Goal: Transaction & Acquisition: Purchase product/service

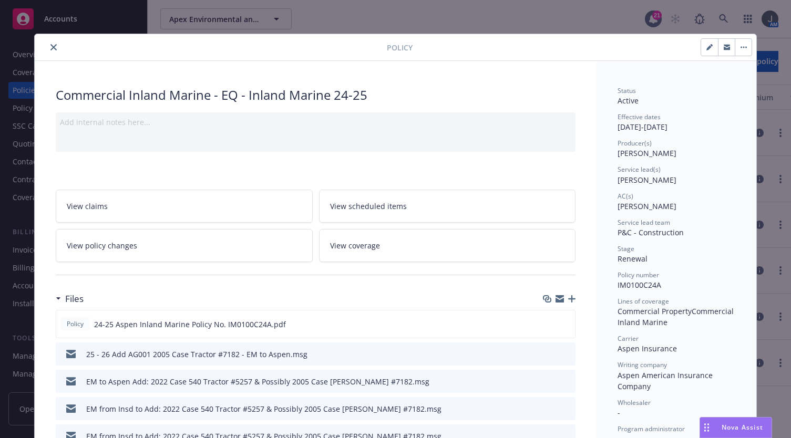
click at [55, 47] on button "close" at bounding box center [53, 47] width 13 height 13
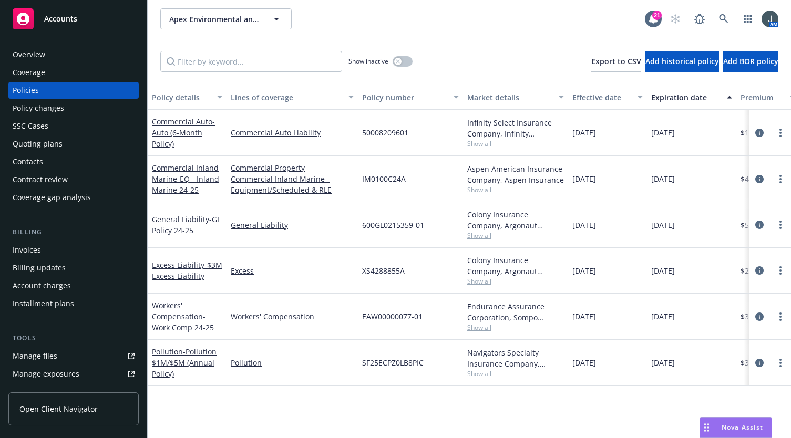
click at [62, 21] on span "Accounts" at bounding box center [60, 19] width 33 height 8
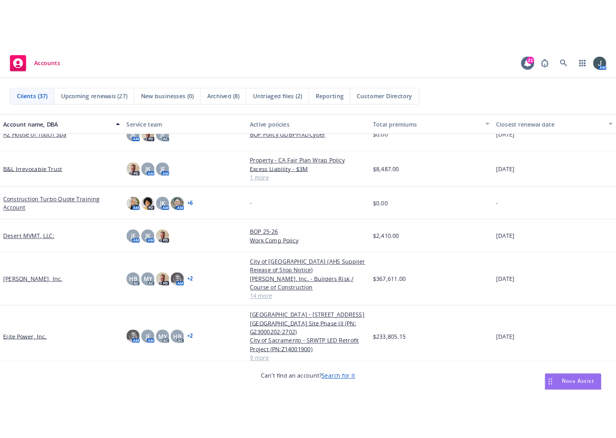
scroll to position [736, 0]
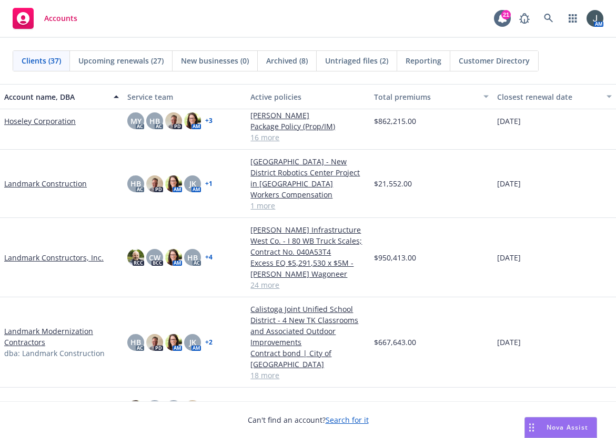
click at [62, 263] on link "Landmark Constructors, Inc." at bounding box center [53, 257] width 99 height 11
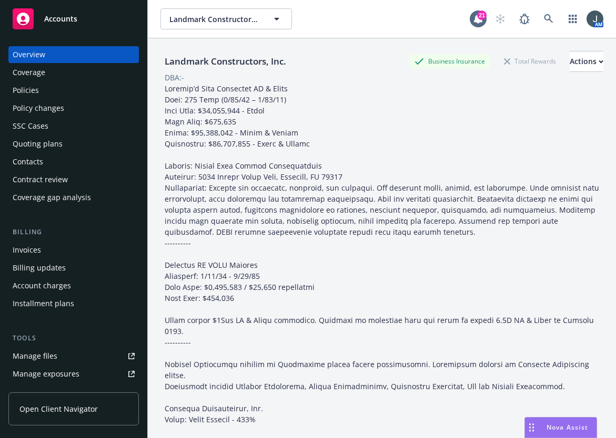
click at [40, 143] on div "Quoting plans" at bounding box center [38, 144] width 50 height 17
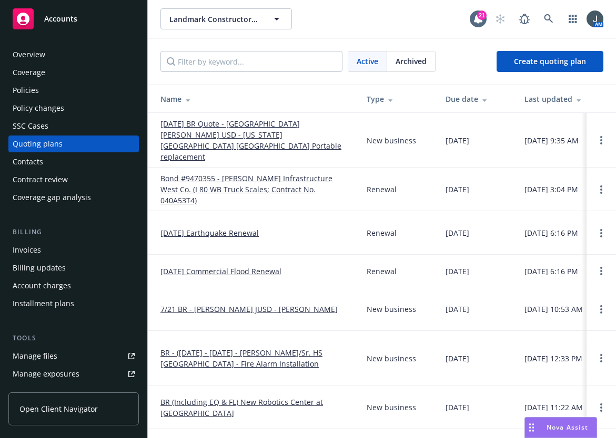
click at [217, 128] on link "[DATE] BR Quote - [GEOGRAPHIC_DATA][PERSON_NAME] USD - [US_STATE][GEOGRAPHIC_DA…" at bounding box center [254, 140] width 189 height 44
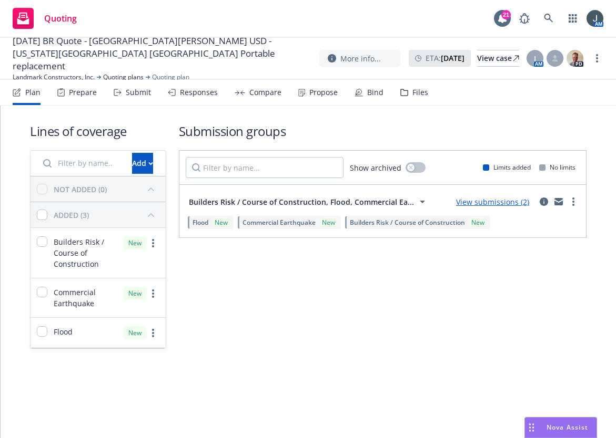
click at [501, 199] on link "View submissions (2)" at bounding box center [492, 202] width 73 height 10
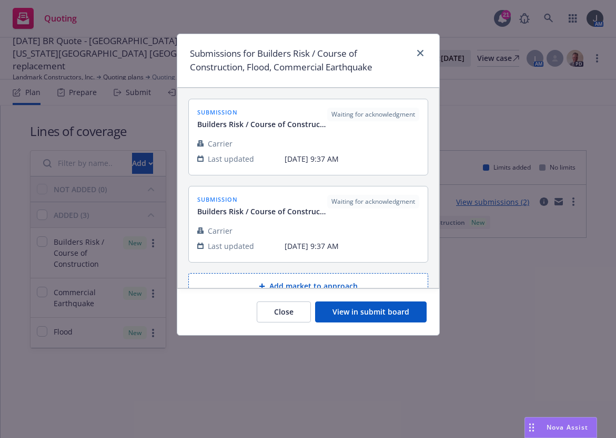
click at [373, 309] on button "View in submit board" at bounding box center [370, 312] width 111 height 21
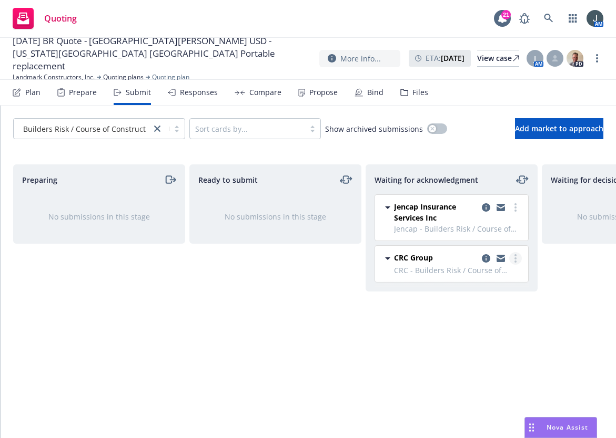
click at [512, 257] on link "more" at bounding box center [515, 258] width 13 height 13
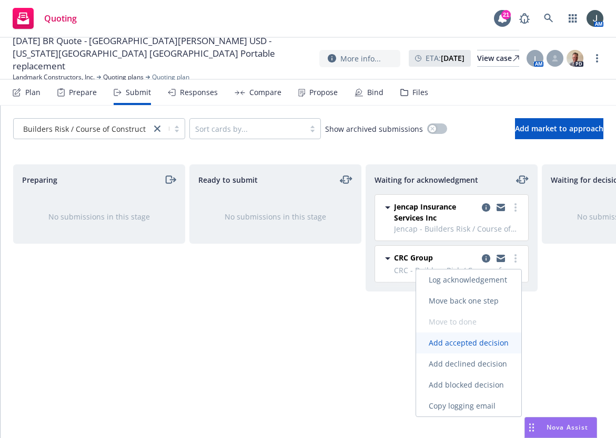
click at [473, 343] on span "Add accepted decision" at bounding box center [468, 343] width 105 height 10
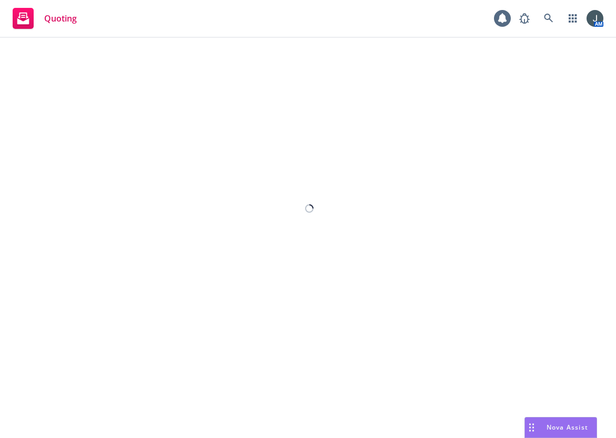
select select "12"
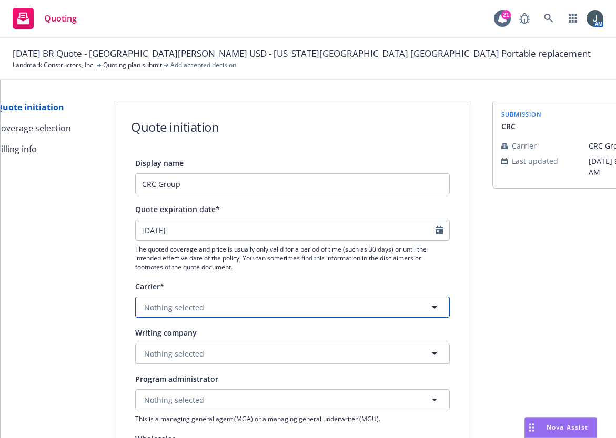
click at [178, 310] on span "Nothing selected" at bounding box center [174, 307] width 60 height 11
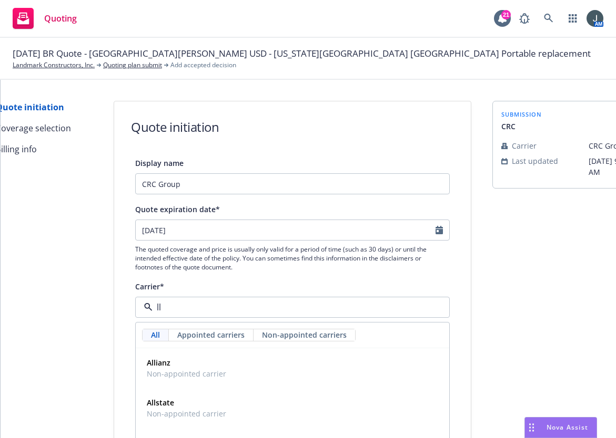
type input "llo"
click at [198, 366] on strong "[PERSON_NAME] of [GEOGRAPHIC_DATA]" at bounding box center [220, 363] width 146 height 10
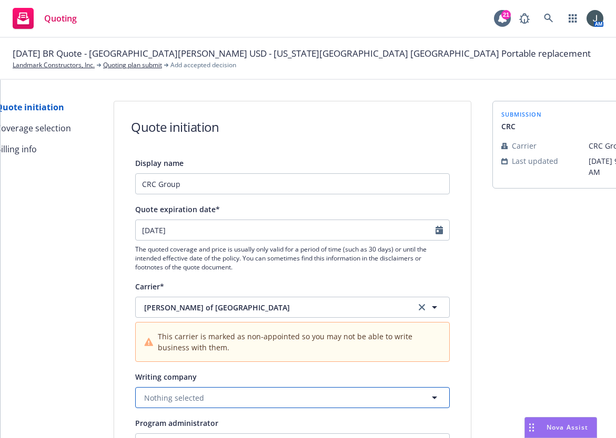
click at [191, 395] on span "Nothing selected" at bounding box center [174, 398] width 60 height 11
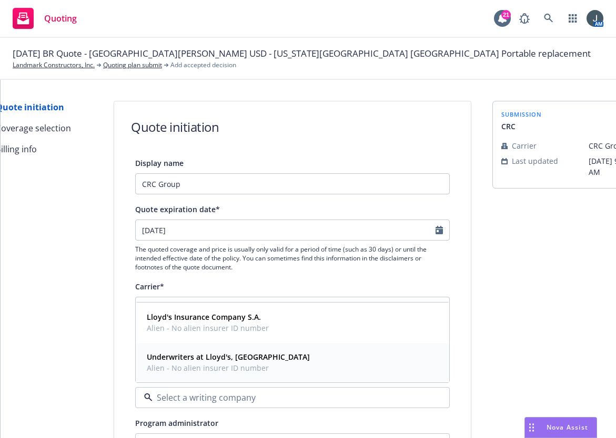
click at [213, 358] on strong "Underwriters at Lloyd's, [GEOGRAPHIC_DATA]" at bounding box center [228, 357] width 163 height 10
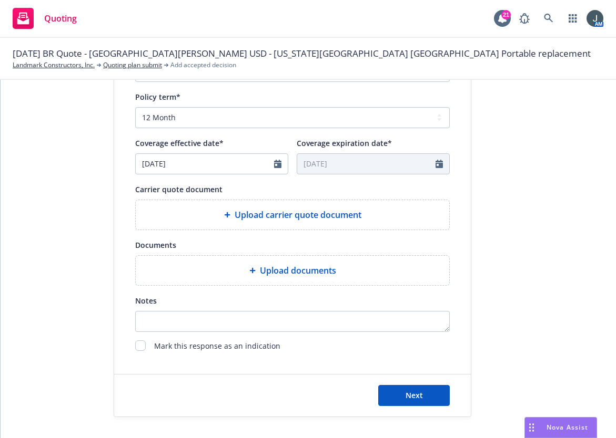
scroll to position [441, 0]
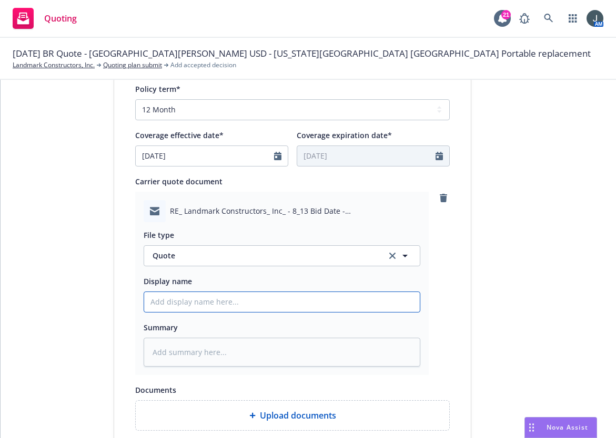
click at [188, 299] on input "Display name" at bounding box center [281, 302] width 275 height 20
type textarea "x"
type input "C"
type textarea "x"
type input "CR"
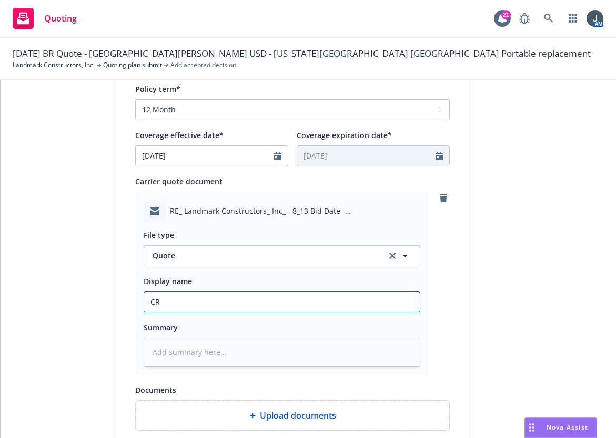
type textarea "x"
type input "CRC"
type textarea "x"
type input "CRC"
type textarea "x"
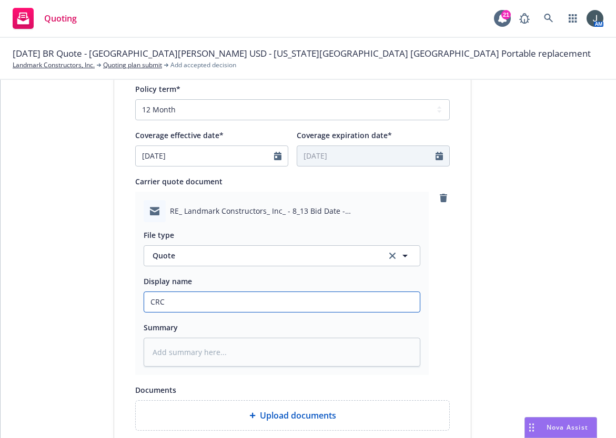
type input "CRC"
type textarea "x"
type input "CR"
type textarea "x"
type input "C"
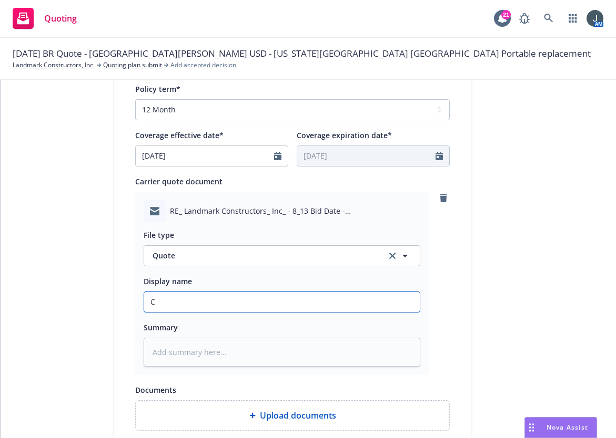
type textarea "x"
type input "8"
type textarea "x"
type input "8/"
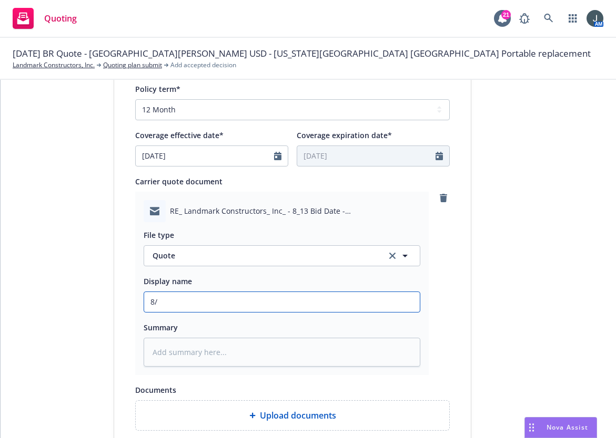
type textarea "x"
type input "8/1"
type textarea "x"
type input "8/13"
type textarea "x"
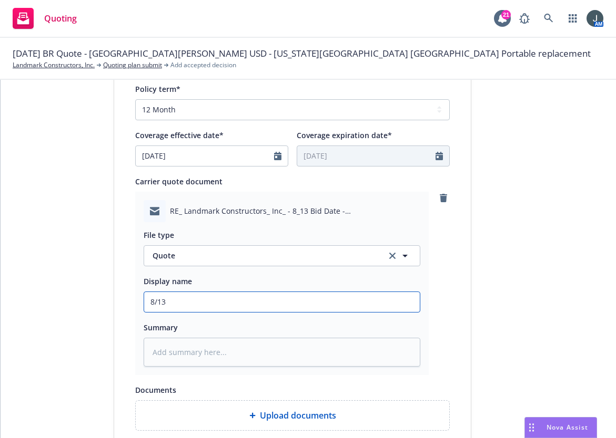
type input "8/13/"
type textarea "x"
type input "8/13/2"
type textarea "x"
type input "[DATE]"
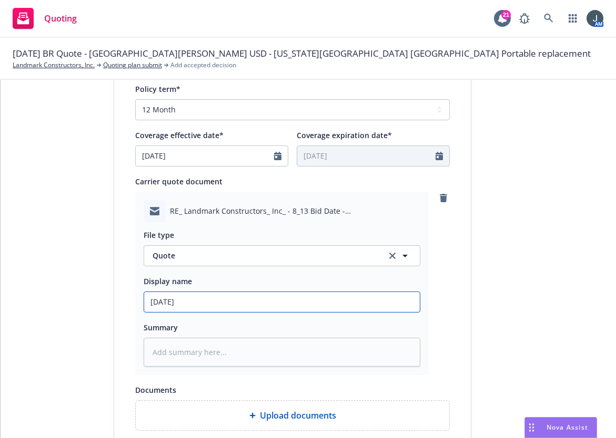
type textarea "x"
type input "[DATE]"
type textarea "x"
type input "[DATE] C"
type textarea "x"
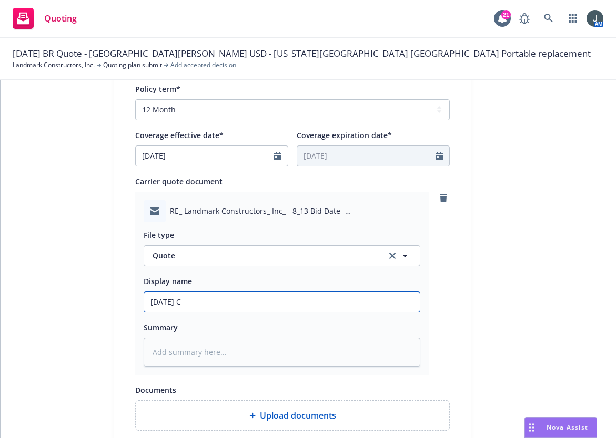
type input "[DATE] CR"
type textarea "x"
type input "[DATE] CRC"
type textarea "x"
type input "[DATE] CRC"
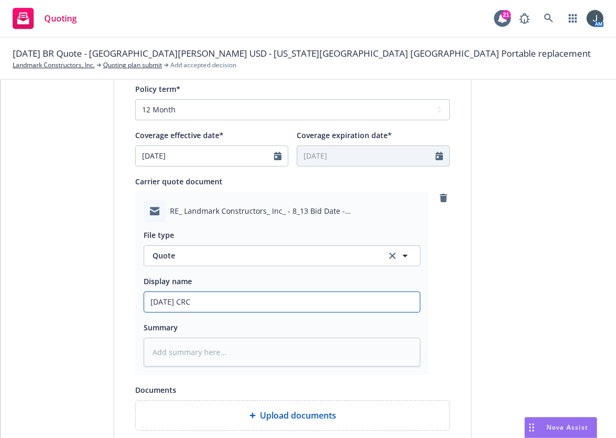
type textarea "x"
type input "[DATE] CRC B"
type textarea "x"
type input "[DATE] CRC BR"
type textarea "x"
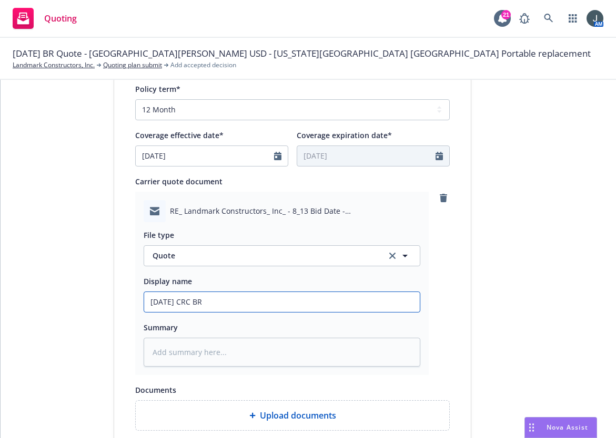
type input "[DATE] CRC BR"
type textarea "x"
type input "[DATE] CRC BR QU"
type textarea "x"
type input "[DATE] CRC BR QUo"
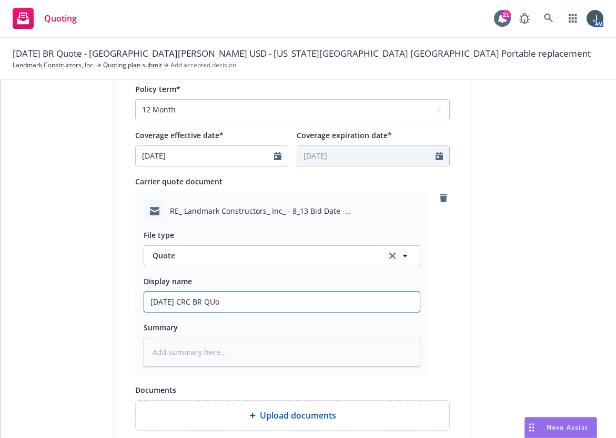
type textarea "x"
type input "[DATE] CRC BR QUot"
type textarea "x"
type input "[DATE] CRC BR QUote"
type textarea "x"
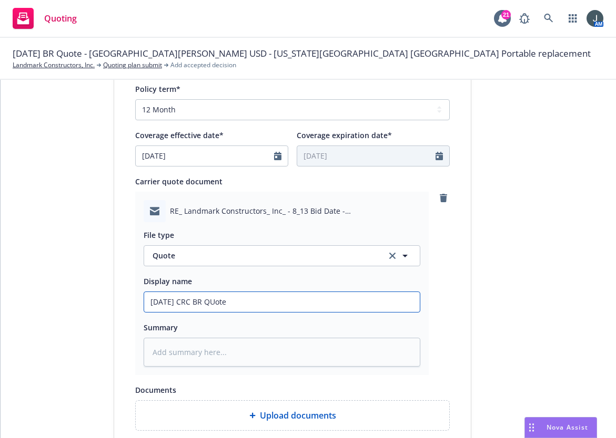
type input "[DATE] CRC BR QUote"
type textarea "x"
type input "[DATE] CRC BR QUote"
type textarea "x"
type input "[DATE] CRC BR QUot"
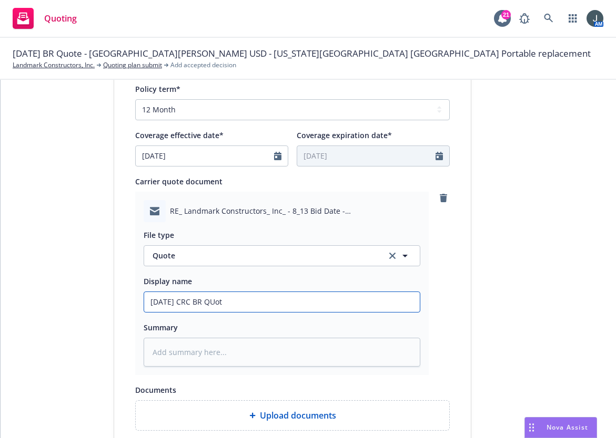
type textarea "x"
type input "[DATE] CRC BR QUo"
type textarea "x"
type input "[DATE] CRC BR QU"
type textarea "x"
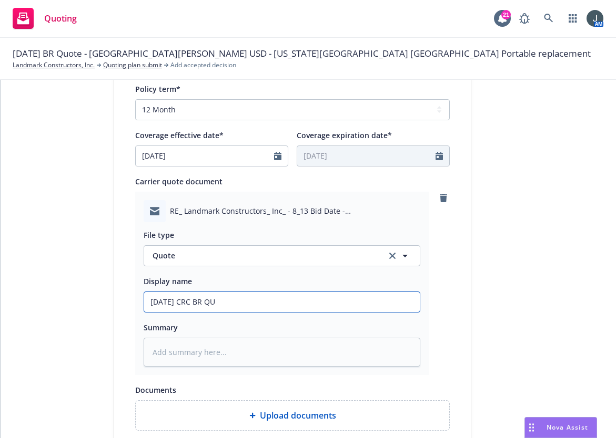
type input "[DATE] CRC BR Q"
type textarea "x"
type input "[DATE] CRC BR Qu"
type textarea "x"
type input "[DATE] CRC BR Quot"
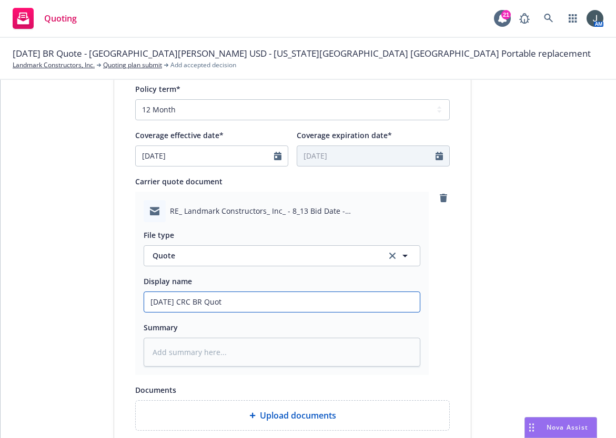
type textarea "x"
type input "[DATE] CRC BR Quote"
type textarea "x"
type input "[DATE] CRC BR Quote"
type textarea "x"
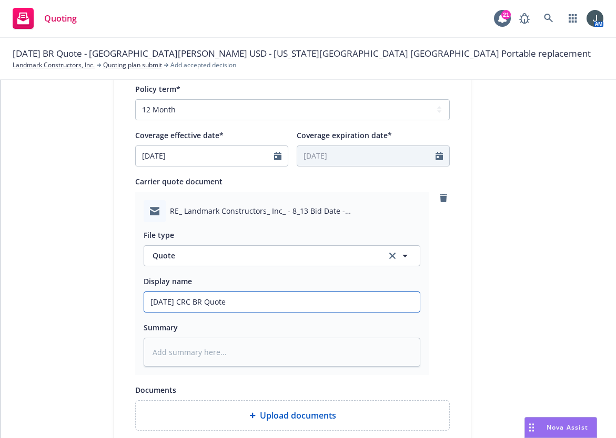
type input "[DATE] CRC BR Quote -"
type textarea "x"
type input "[DATE] CRC BR Quote -"
type textarea "x"
type input "[DATE] CRC BR Quote - S"
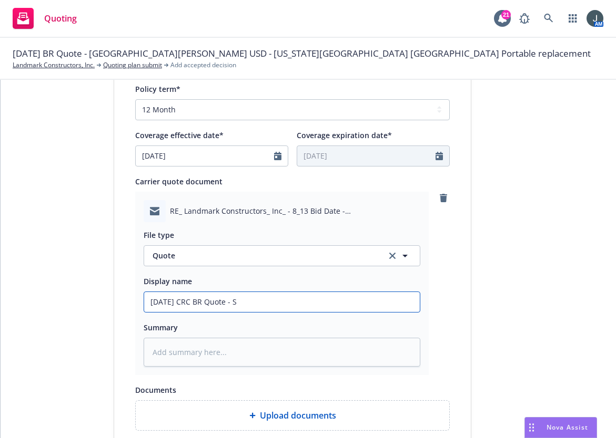
type textarea "x"
type input "[DATE] CRC BR Quote - Sa"
type textarea "x"
type input "[DATE] CRC BR Quote - San"
type textarea "x"
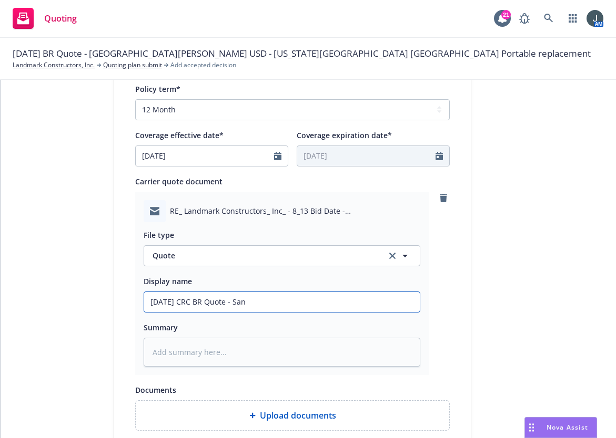
type input "[DATE] CRC BR Quote - San"
type textarea "x"
type input "[DATE] CRC BR Quote - [GEOGRAPHIC_DATA]"
type textarea "x"
type input "[DATE] CRC BR Quote - San"
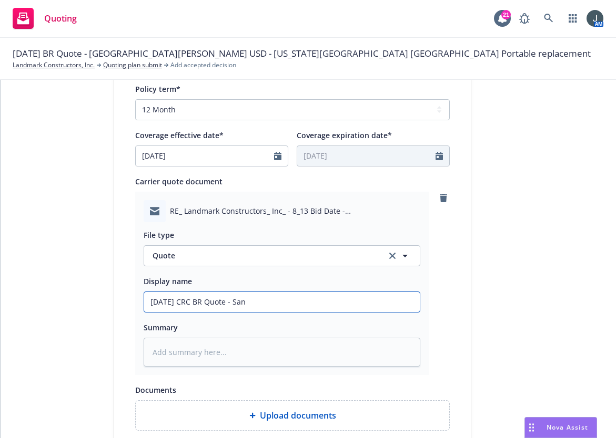
type textarea "x"
type input "[DATE] CRC BR Quote - [GEOGRAPHIC_DATA]"
type textarea "x"
type input "[DATE] CRC BR Quote - [GEOGRAPHIC_DATA]"
type textarea "x"
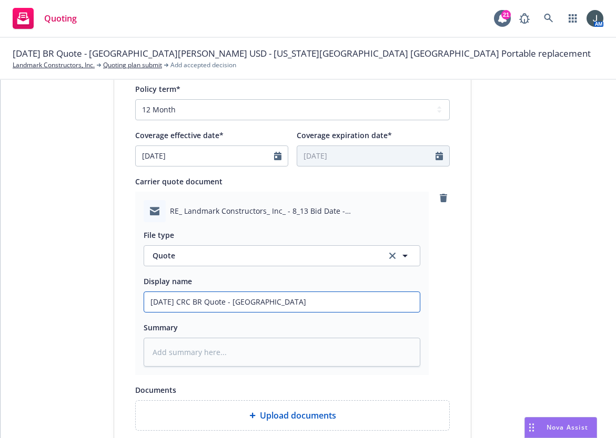
type input "[DATE] CRC BR Quote - [GEOGRAPHIC_DATA]"
type textarea "x"
type input "[DATE] CRC BR Quote - [GEOGRAPHIC_DATA]"
type textarea "x"
type input "[DATE] CRC BR Quote - [GEOGRAPHIC_DATA][PERSON_NAME]"
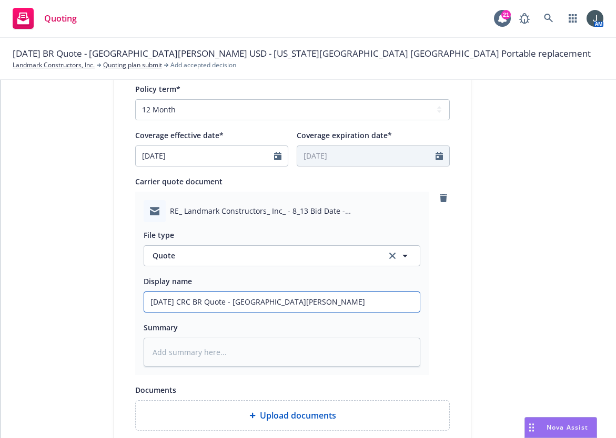
type textarea "x"
type input "[DATE] CRC BR Quote - [GEOGRAPHIC_DATA][PERSON_NAME]"
type textarea "x"
type input "[DATE] CRC BR Quote - [GEOGRAPHIC_DATA][PERSON_NAME]"
type textarea "x"
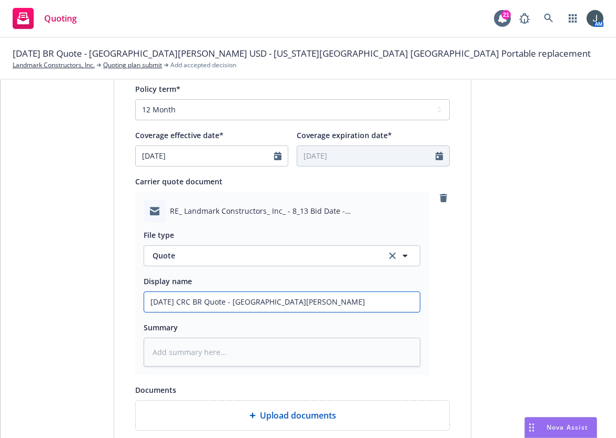
type input "[DATE] CRC BR Quote - [GEOGRAPHIC_DATA][PERSON_NAME]"
type textarea "x"
type input "[DATE] CRC BR Quote - [GEOGRAPHIC_DATA][PERSON_NAME]"
type textarea "x"
type input "[DATE] CRC BR Quote - [GEOGRAPHIC_DATA][PERSON_NAME] [GEOGRAPHIC_DATA]"
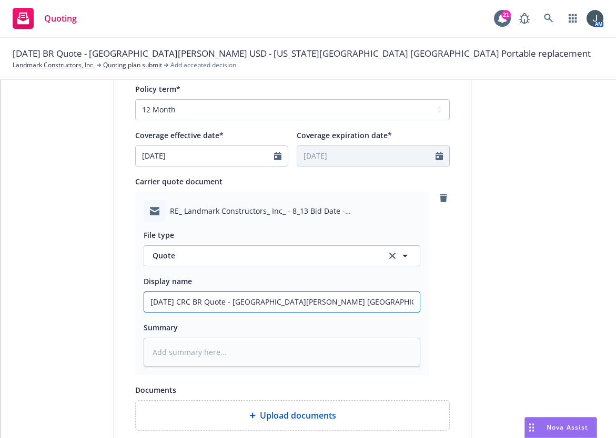
type textarea "x"
type input "[DATE] CRC BR Quote - [GEOGRAPHIC_DATA][PERSON_NAME] USD"
type textarea "x"
type input "[DATE] CRC BR Quote - [GEOGRAPHIC_DATA][PERSON_NAME] USD"
type textarea "x"
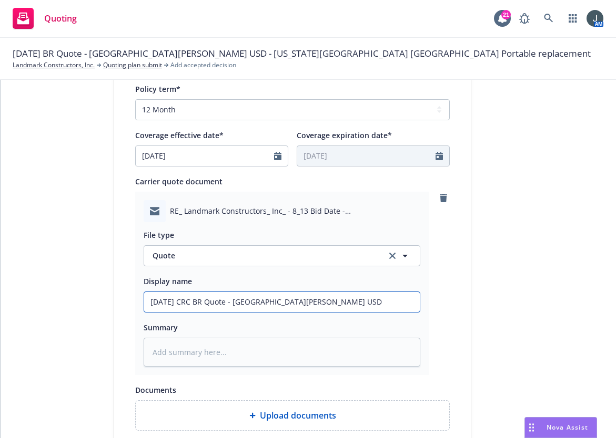
type input "[DATE] CRC BR Quote - [GEOGRAPHIC_DATA][PERSON_NAME] USD -"
type textarea "x"
type input "[DATE] CRC BR Quote - [GEOGRAPHIC_DATA][PERSON_NAME] USD -"
type textarea "x"
type input "[DATE] CRC BR Quote - [GEOGRAPHIC_DATA][PERSON_NAME] USD - W"
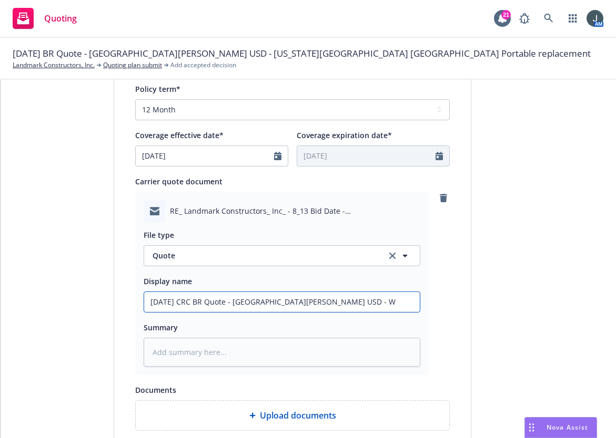
type textarea "x"
type input "[DATE] CRC BR Quote - [GEOGRAPHIC_DATA][PERSON_NAME] USD - [GEOGRAPHIC_DATA]"
type textarea "x"
type input "[DATE] CRC BR Quote - [GEOGRAPHIC_DATA][PERSON_NAME] USD - Was"
type textarea "x"
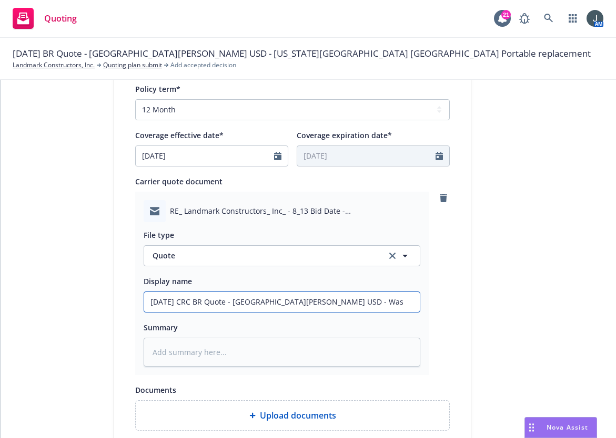
type input "[DATE] CRC BR Quote - [GEOGRAPHIC_DATA][PERSON_NAME] USD - Wash"
type textarea "x"
type input "[DATE] CRC BR Quote - [GEOGRAPHIC_DATA][PERSON_NAME] USD - Washi"
type textarea "x"
type input "[DATE] CRC BR Quote - [GEOGRAPHIC_DATA][PERSON_NAME] USD - Washin"
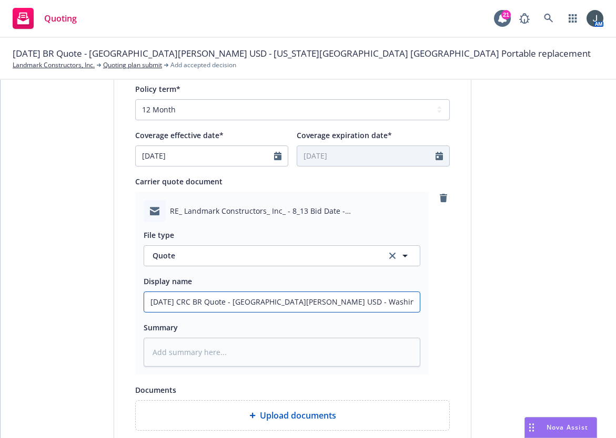
type textarea "x"
type input "[DATE] CRC BR Quote - [GEOGRAPHIC_DATA][PERSON_NAME] USD - Washing"
type textarea "x"
type input "[DATE] CRC BR Quote - [GEOGRAPHIC_DATA][PERSON_NAME] USD - [GEOGRAPHIC_DATA]"
type textarea "x"
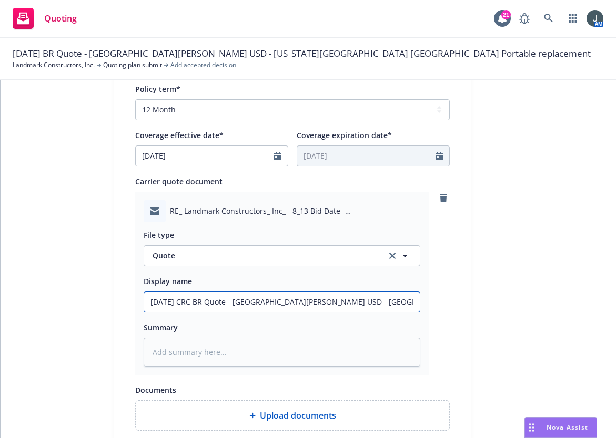
type input "[DATE] CRC BR Quote - [GEOGRAPHIC_DATA][PERSON_NAME] USD - [US_STATE]"
type textarea "x"
type input "[DATE] CRC BR Quote - [GEOGRAPHIC_DATA][PERSON_NAME] USD - [US_STATE]"
type textarea "x"
type input "[DATE] CRC BR Quote - [GEOGRAPHIC_DATA][PERSON_NAME] USD - [US_STATE][GEOGRAPHI…"
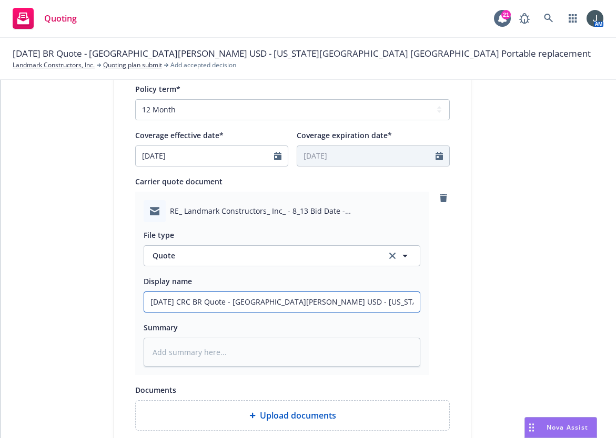
type textarea "x"
type input "[DATE] CRC BR Quote - [GEOGRAPHIC_DATA][PERSON_NAME] USD - [US_STATE][GEOGRAPHI…"
type textarea "x"
type input "[DATE] CRC BR Quote - [GEOGRAPHIC_DATA][PERSON_NAME] USD - [US_STATE][GEOGRAPHI…"
type textarea "x"
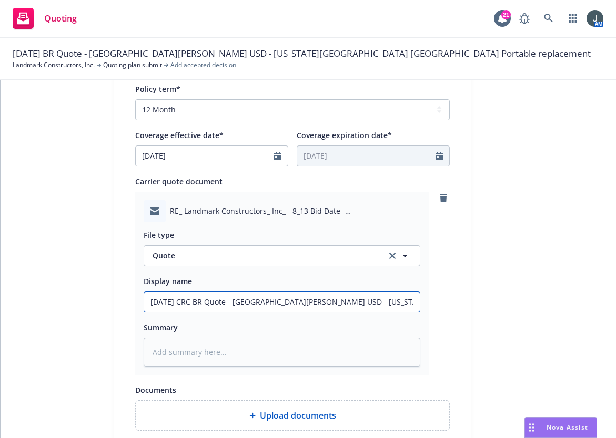
type input "[DATE] CRC BR Quote - [GEOGRAPHIC_DATA][PERSON_NAME] USD - [US_STATE][GEOGRAPHI…"
type textarea "x"
type input "[DATE] CRC BR Quote - [GEOGRAPHIC_DATA][PERSON_NAME] USD - [US_STATE][GEOGRAPHI…"
type textarea "x"
type input "[DATE] CRC BR Quote - [GEOGRAPHIC_DATA][PERSON_NAME] USD - [US_STATE][GEOGRAPHI…"
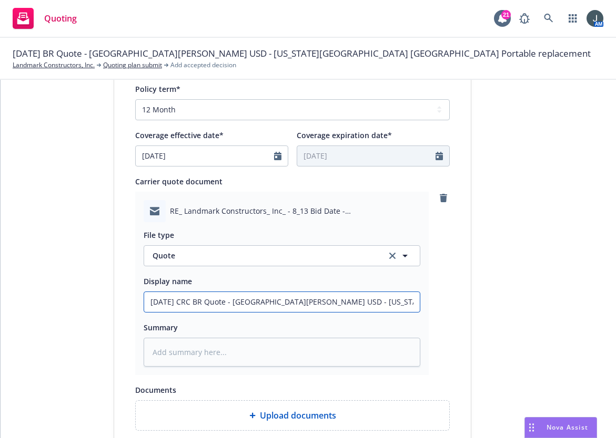
type textarea "x"
type input "[DATE] CRC BR Quote - [GEOGRAPHIC_DATA][PERSON_NAME] USD - [US_STATE][GEOGRAPHI…"
type textarea "x"
drag, startPoint x: 381, startPoint y: 300, endPoint x: 114, endPoint y: 301, distance: 266.6
click at [114, 301] on div "Display name CRC Group Quote expiration date* [DATE] The quoted coverage and pr…" at bounding box center [292, 107] width 356 height 782
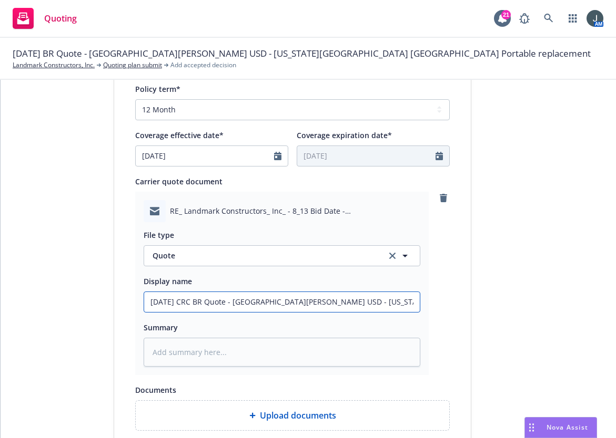
type input "[DATE] CRC BR Quote - [GEOGRAPHIC_DATA][PERSON_NAME] USD - [US_STATE][GEOGRAPHI…"
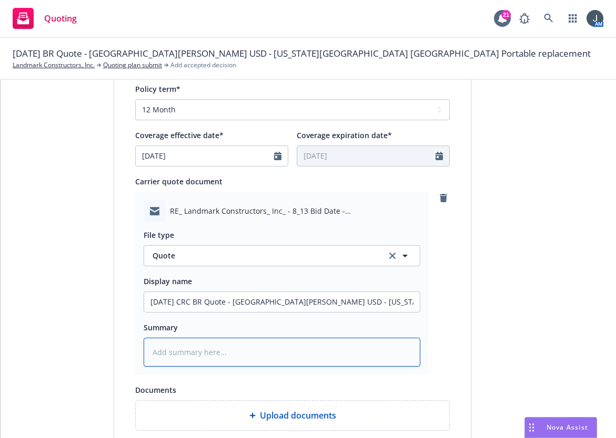
click at [198, 338] on textarea at bounding box center [282, 352] width 277 height 29
paste textarea "[DATE] CRC BR Quote - [GEOGRAPHIC_DATA][PERSON_NAME] USD - [US_STATE][GEOGRAPHI…"
type textarea "x"
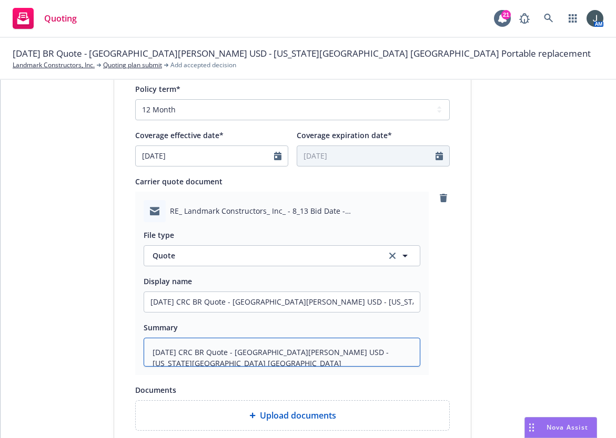
type textarea "[DATE] CRC BR Quote - [GEOGRAPHIC_DATA][PERSON_NAME] USD - [US_STATE][GEOGRAPHI…"
click at [249, 205] on div "RE_ Landmark Constructors_ Inc_ - 8_13 Bid Date - [GEOGRAPHIC_DATA][PERSON_NAME…" at bounding box center [282, 211] width 277 height 22
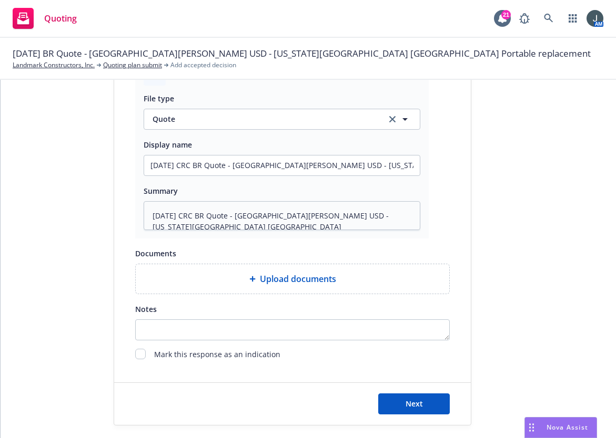
scroll to position [594, 0]
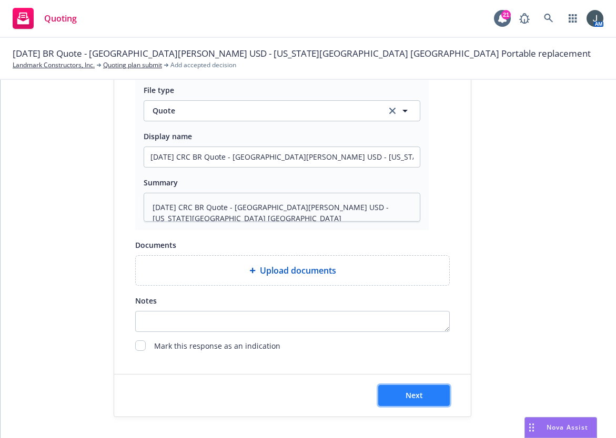
click at [423, 391] on button "Next" at bounding box center [414, 395] width 72 height 21
type textarea "x"
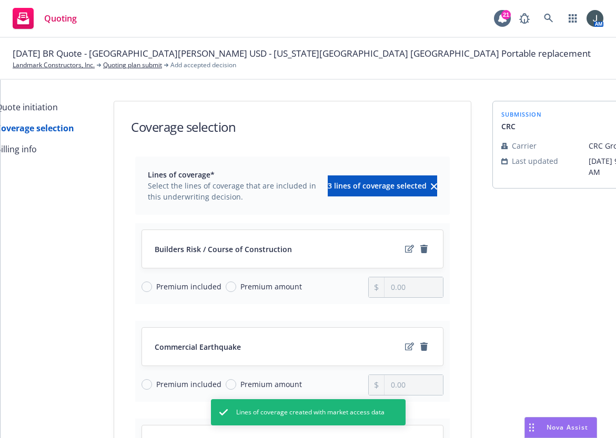
scroll to position [240, 0]
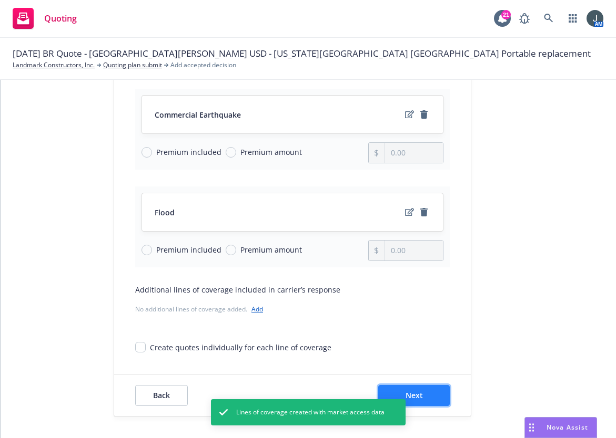
click at [413, 391] on span "Next" at bounding box center [413, 396] width 17 height 10
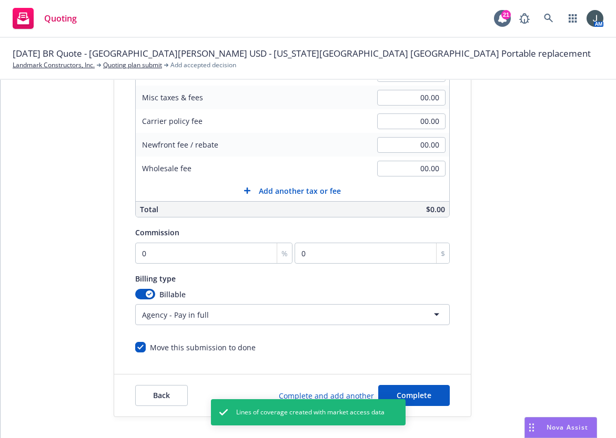
scroll to position [0, 0]
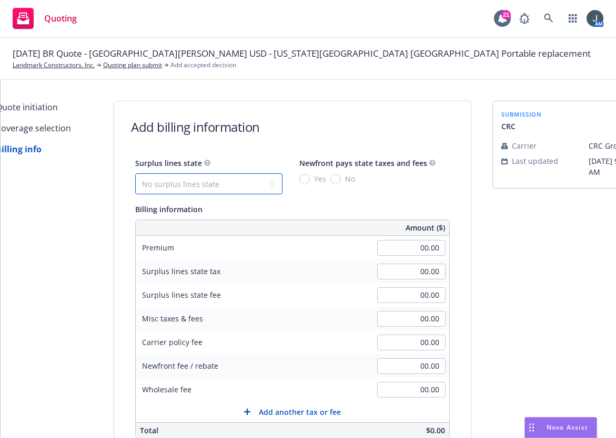
click at [161, 181] on select "No surplus lines state [US_STATE] [US_STATE] [US_STATE] [US_STATE] [US_STATE] […" at bounding box center [208, 183] width 147 height 21
select select "CA"
click at [135, 173] on select "No surplus lines state [US_STATE] [US_STATE] [US_STATE] [US_STATE] [US_STATE] […" at bounding box center [208, 183] width 147 height 21
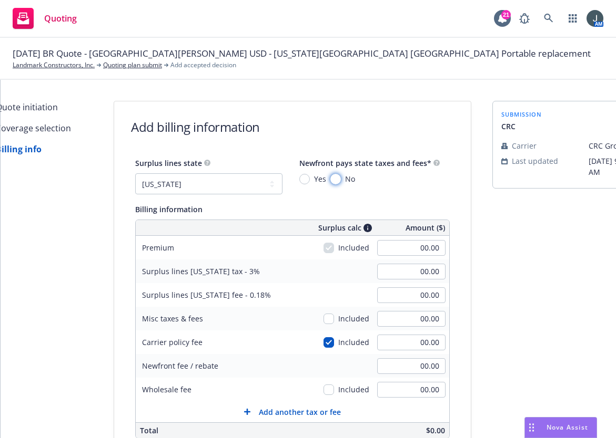
click at [330, 178] on input "No" at bounding box center [335, 179] width 11 height 11
radio input "true"
click at [395, 243] on input "00.00" at bounding box center [411, 248] width 68 height 16
type input "210,000.00"
type input "6,300.00"
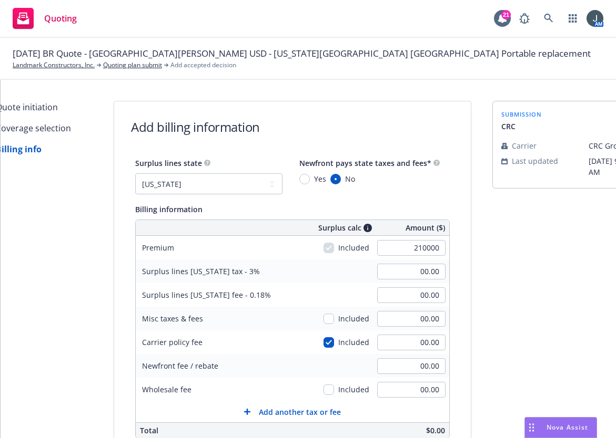
type input "378.00"
click at [450, 297] on div "Surplus lines state No surplus lines state [US_STATE] [US_STATE] [US_STATE] [US…" at bounding box center [292, 366] width 356 height 418
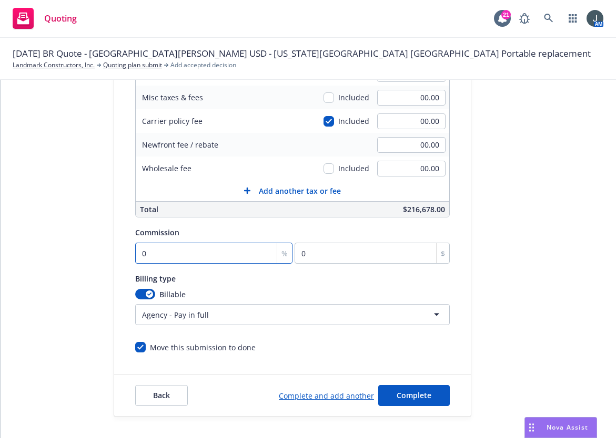
click at [208, 250] on input "0" at bounding box center [213, 253] width 157 height 21
type input "1"
type input "2100"
type input "10"
type input "21000"
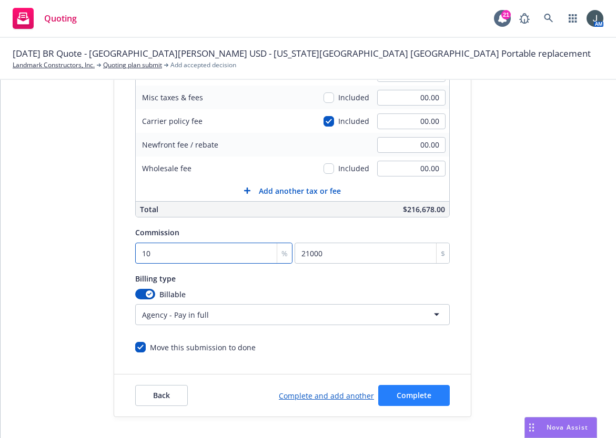
type input "10"
click at [414, 391] on span "Complete" at bounding box center [413, 396] width 35 height 10
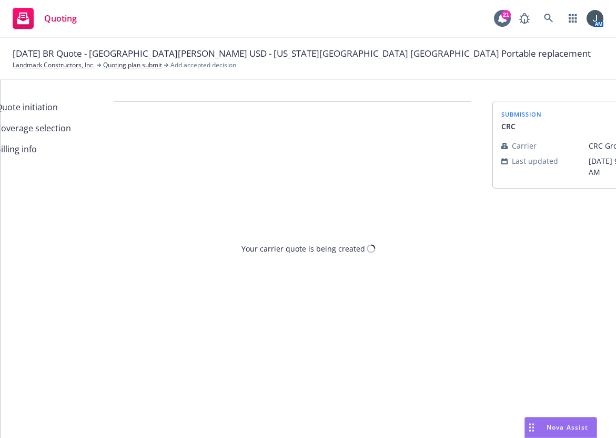
scroll to position [0, 0]
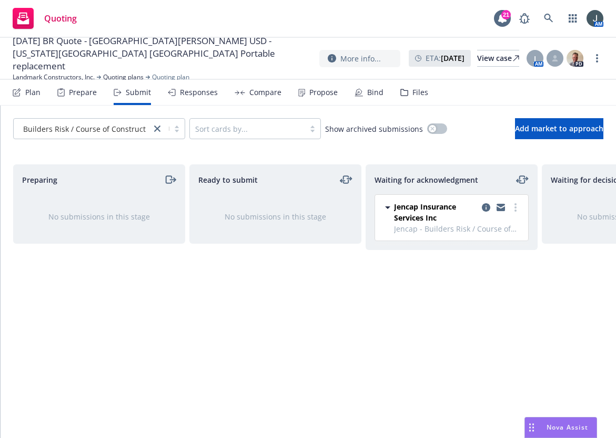
click at [236, 264] on div "Ready to submit No submissions in this stage" at bounding box center [275, 291] width 172 height 252
click at [516, 206] on icon "more" at bounding box center [515, 207] width 2 height 8
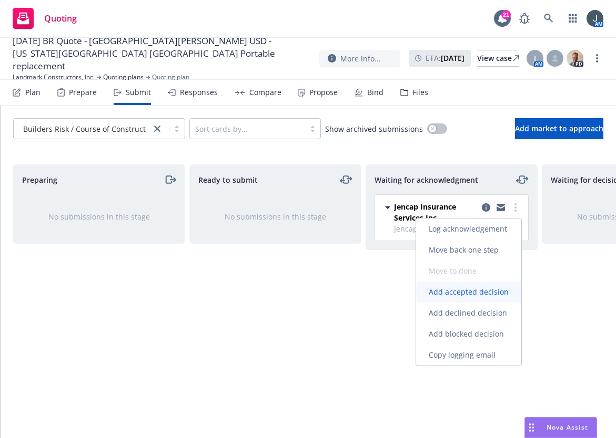
click at [459, 289] on span "Add accepted decision" at bounding box center [468, 292] width 105 height 10
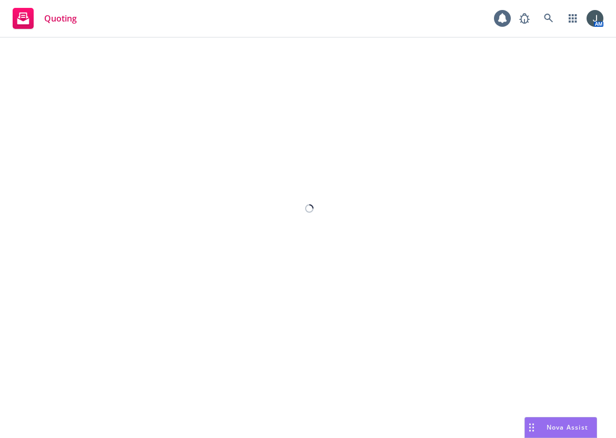
select select "12"
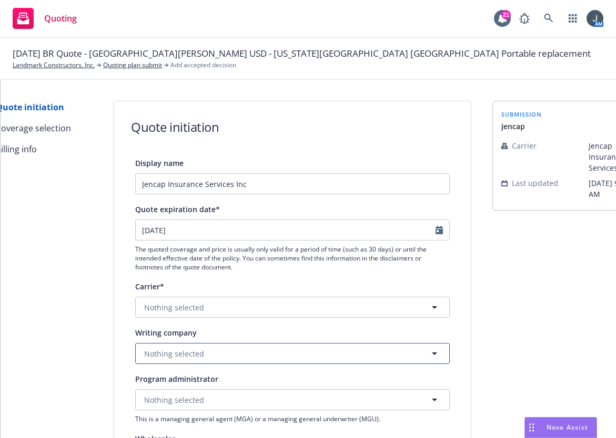
click at [200, 349] on button "Nothing selected" at bounding box center [292, 353] width 314 height 21
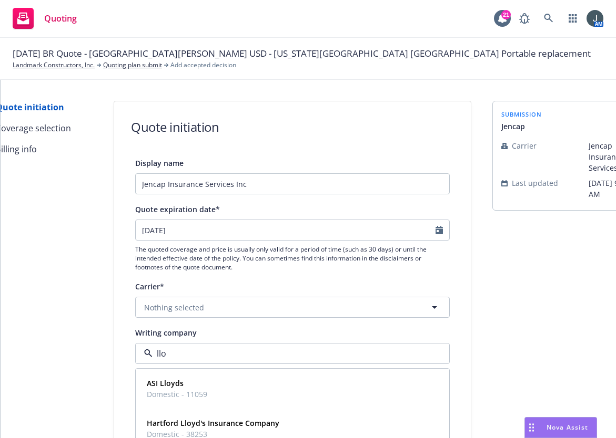
type input "lloy"
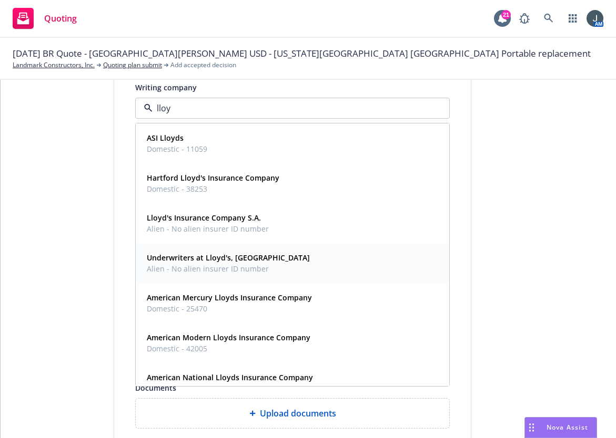
click at [188, 266] on span "Alien - No alien insurer ID number" at bounding box center [228, 268] width 163 height 11
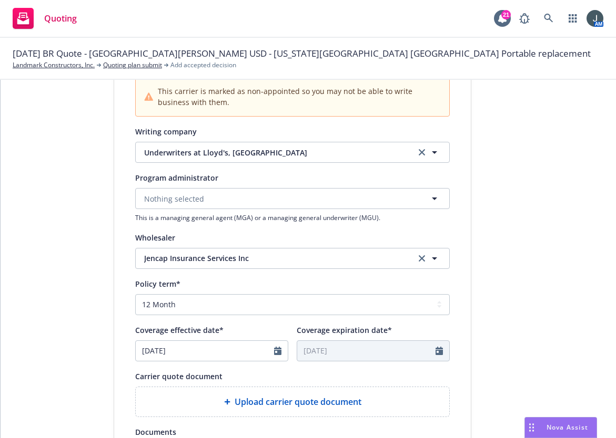
scroll to position [441, 0]
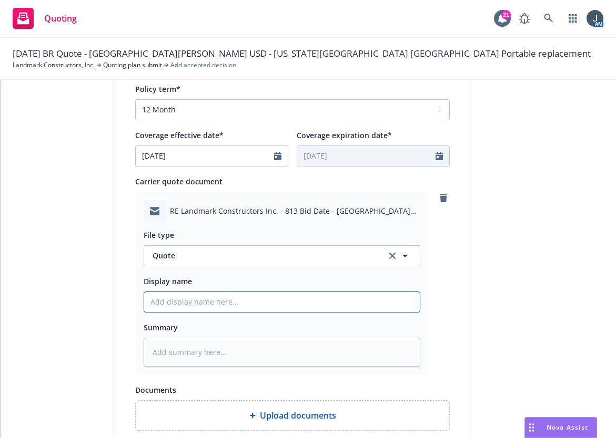
click at [222, 307] on input "Display name" at bounding box center [281, 302] width 275 height 20
paste input "[DATE] CRC BR Quote - [GEOGRAPHIC_DATA][PERSON_NAME] USD - [US_STATE][GEOGRAPHI…"
type textarea "x"
type input "[DATE] CRC BR Quote - [GEOGRAPHIC_DATA][PERSON_NAME] USD - [US_STATE][GEOGRAPHI…"
click at [181, 304] on input "[DATE] CRC BR Quote - [GEOGRAPHIC_DATA][PERSON_NAME] USD - [US_STATE][GEOGRAPHI…" at bounding box center [281, 302] width 275 height 20
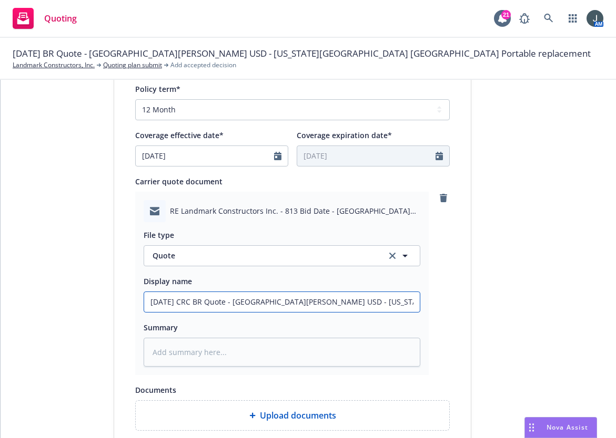
click at [181, 304] on input "[DATE] CRC BR Quote - [GEOGRAPHIC_DATA][PERSON_NAME] USD - [US_STATE][GEOGRAPHI…" at bounding box center [281, 302] width 275 height 20
type textarea "x"
type input "[DATE] JBR Quote - [GEOGRAPHIC_DATA][PERSON_NAME] USD - [US_STATE][GEOGRAPHIC_D…"
type textarea "x"
type input "[DATE] JeBR Quote - [GEOGRAPHIC_DATA][PERSON_NAME] USD - [US_STATE][GEOGRAPHIC_…"
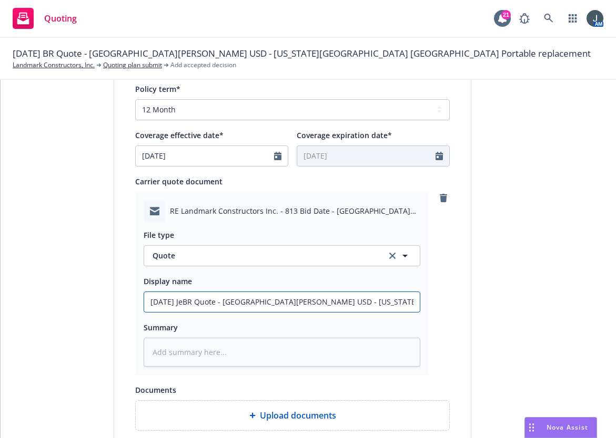
type textarea "x"
type input "[DATE] JenBR Quote - [GEOGRAPHIC_DATA][PERSON_NAME] USD - [US_STATE][GEOGRAPHIC…"
type textarea "x"
type input "[DATE] JencBR Quote - [GEOGRAPHIC_DATA][PERSON_NAME] USD - [US_STATE][GEOGRAPHI…"
type textarea "x"
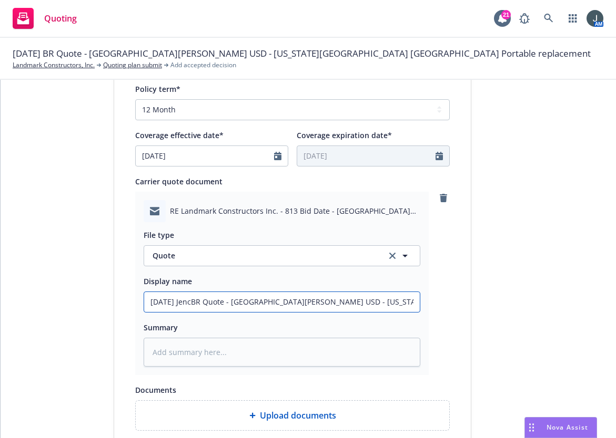
type input "[DATE] JencaBR Quote - [GEOGRAPHIC_DATA][PERSON_NAME] USD - [US_STATE][GEOGRAPH…"
type textarea "x"
type input "[DATE] JencapBR Quote - [GEOGRAPHIC_DATA][PERSON_NAME] USD - [US_STATE][GEOGRAP…"
type textarea "x"
drag, startPoint x: 392, startPoint y: 310, endPoint x: 42, endPoint y: 305, distance: 350.7
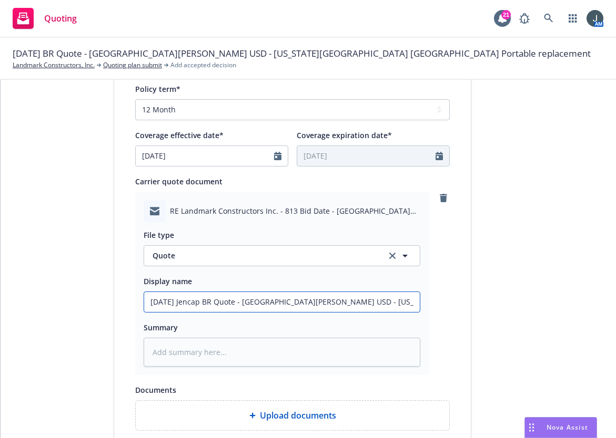
click at [42, 305] on div "1 Quote initiation 2 Coverage selection 3 Billing info Quote initiation Display…" at bounding box center [308, 111] width 590 height 902
type input "[DATE] Jencap BR Quote - [GEOGRAPHIC_DATA][PERSON_NAME] USD - [US_STATE][GEOGRA…"
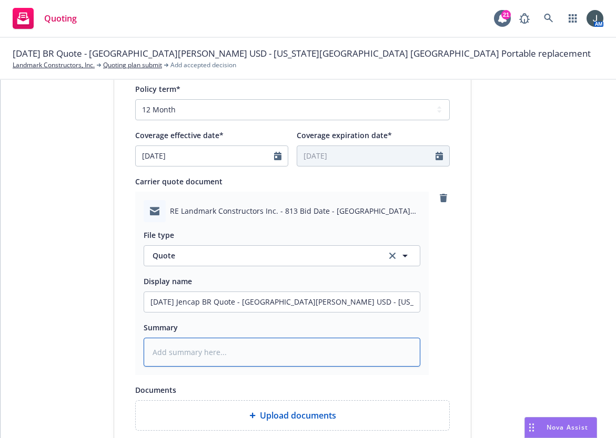
click at [185, 351] on textarea at bounding box center [282, 352] width 277 height 29
paste textarea "[DATE] Jencap BR Quote - [GEOGRAPHIC_DATA][PERSON_NAME] USD - [US_STATE][GEOGRA…"
type textarea "x"
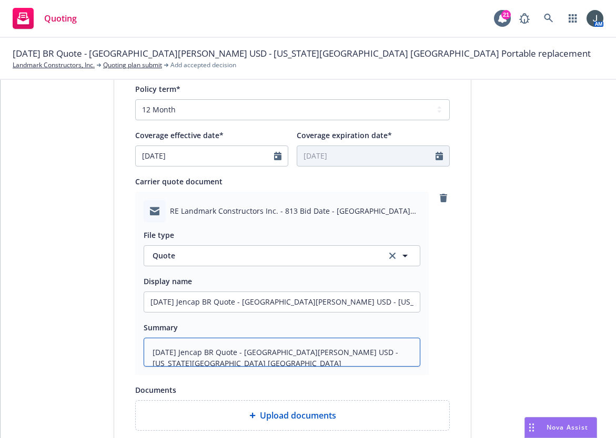
scroll to position [594, 0]
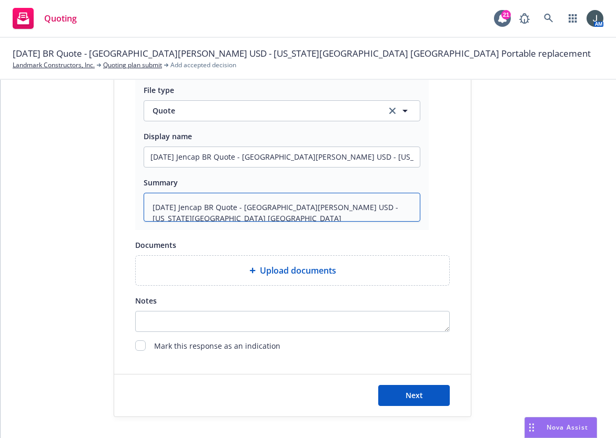
type textarea "[DATE] Jencap BR Quote - [GEOGRAPHIC_DATA][PERSON_NAME] USD - [US_STATE][GEOGRA…"
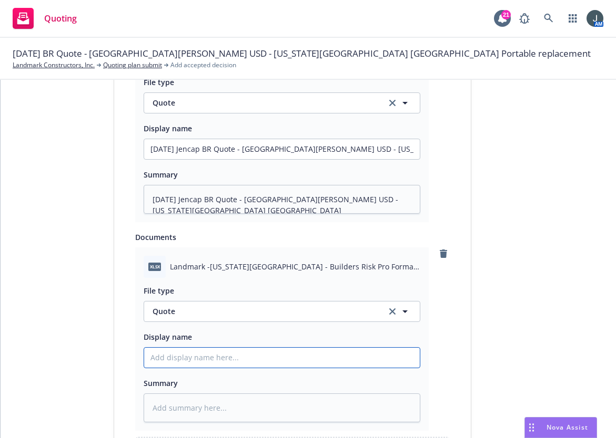
click at [179, 159] on input "Display name" at bounding box center [281, 149] width 275 height 20
paste input "[DATE] Jencap BR Quote - [GEOGRAPHIC_DATA][PERSON_NAME] USD - [US_STATE][GEOGRA…"
type textarea "x"
type input "[DATE] Jencap BR Quote - [GEOGRAPHIC_DATA][PERSON_NAME] USD - [US_STATE][GEOGRA…"
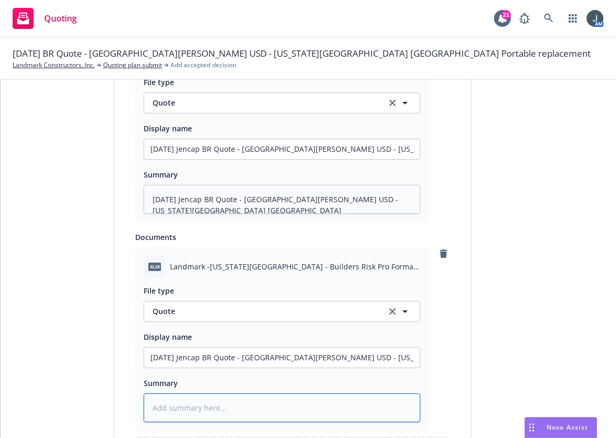
click at [257, 416] on textarea at bounding box center [282, 408] width 277 height 29
paste textarea "[DATE] Jencap BR Quote - [GEOGRAPHIC_DATA][PERSON_NAME] USD - [US_STATE][GEOGRA…"
type textarea "x"
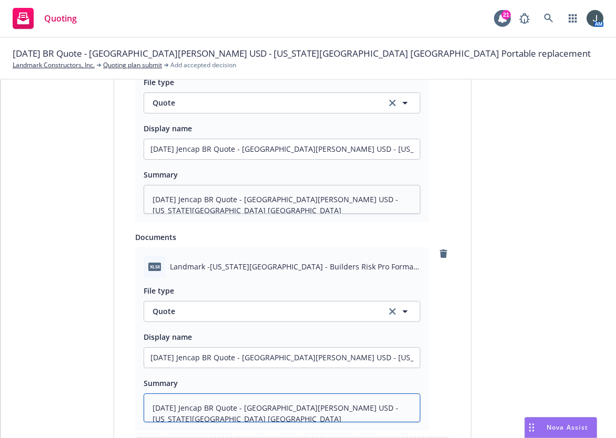
scroll to position [783, 0]
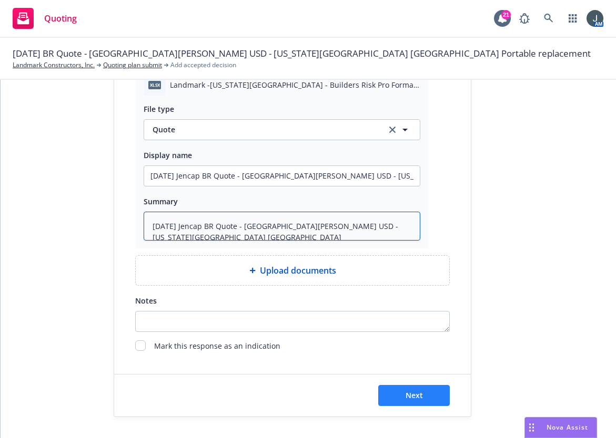
type textarea "[DATE] Jencap BR Quote - [GEOGRAPHIC_DATA][PERSON_NAME] USD - [US_STATE][GEOGRA…"
click at [416, 391] on span "Next" at bounding box center [413, 396] width 17 height 10
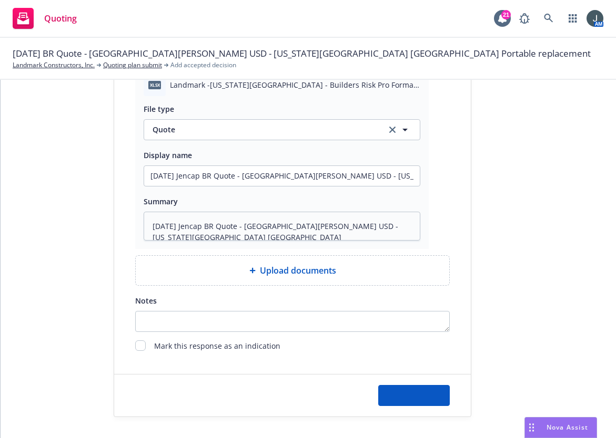
type textarea "x"
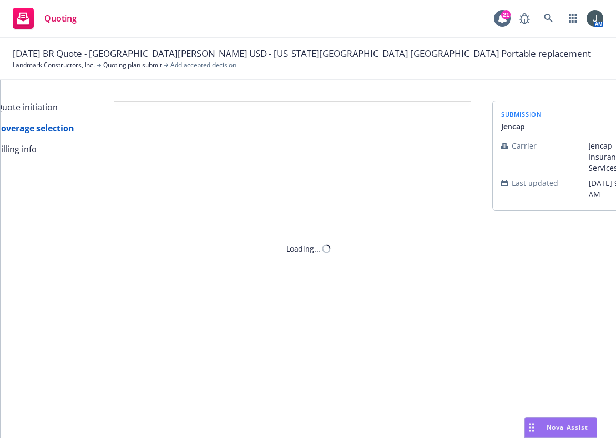
scroll to position [0, 0]
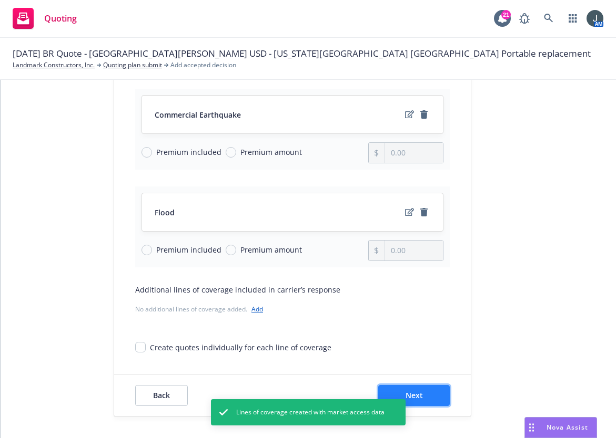
click at [419, 392] on button "Next" at bounding box center [414, 395] width 72 height 21
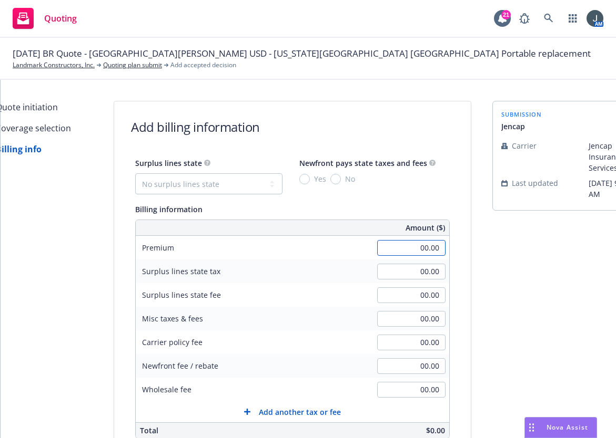
click at [390, 244] on input "00.00" at bounding box center [411, 248] width 68 height 16
type input "295,000.00"
click at [236, 178] on select "No surplus lines state [US_STATE] [US_STATE] [US_STATE] [US_STATE] [US_STATE] […" at bounding box center [208, 183] width 147 height 21
select select "CA"
click at [135, 173] on select "No surplus lines state [US_STATE] [US_STATE] [US_STATE] [US_STATE] [US_STATE] […" at bounding box center [208, 183] width 147 height 21
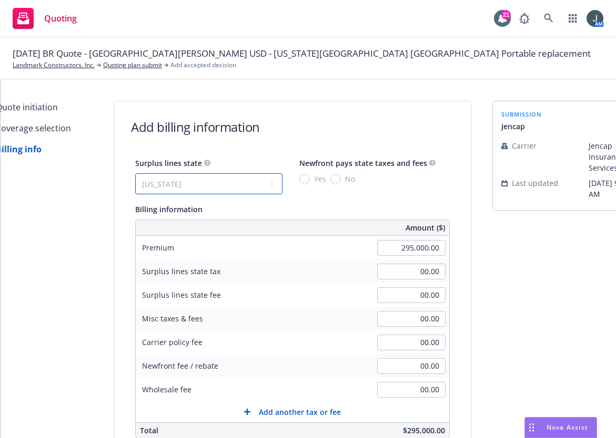
type input "8,850.00"
type input "531.00"
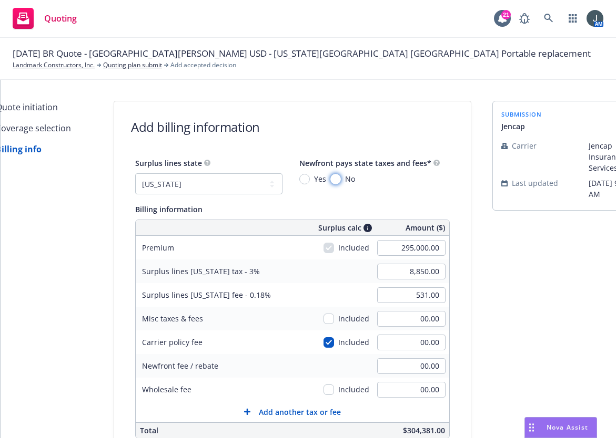
drag, startPoint x: 329, startPoint y: 179, endPoint x: 333, endPoint y: 185, distance: 7.9
click at [330, 179] on input "No" at bounding box center [335, 179] width 11 height 11
radio input "true"
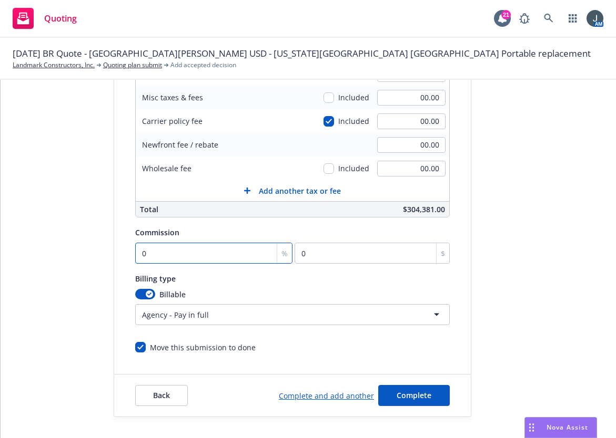
click at [236, 243] on input "0" at bounding box center [213, 253] width 157 height 21
type input "1"
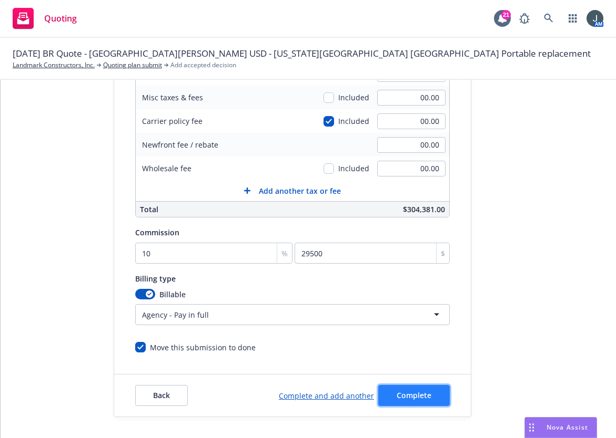
click at [413, 393] on button "Complete" at bounding box center [414, 395] width 72 height 21
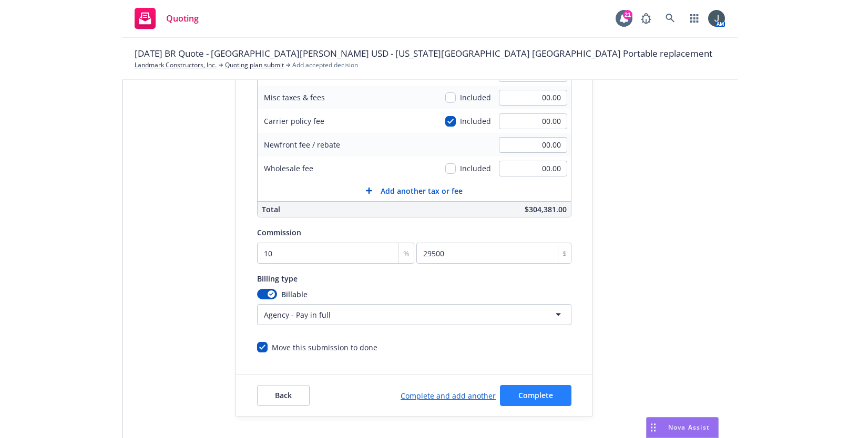
scroll to position [0, 0]
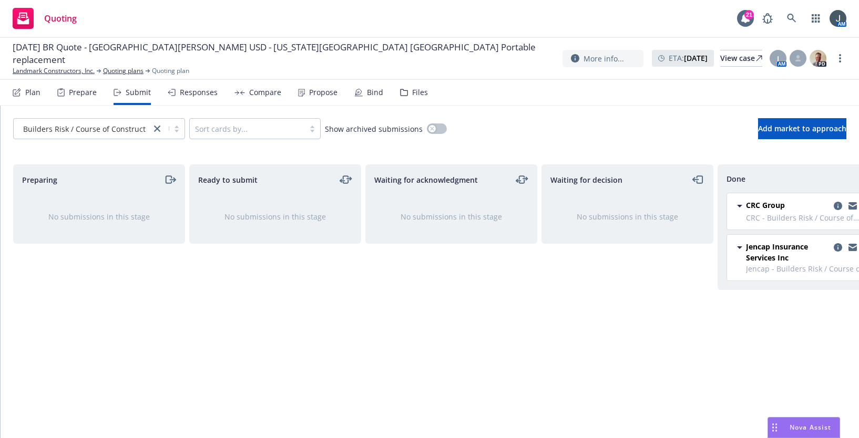
click at [316, 94] on div "Propose" at bounding box center [323, 92] width 28 height 8
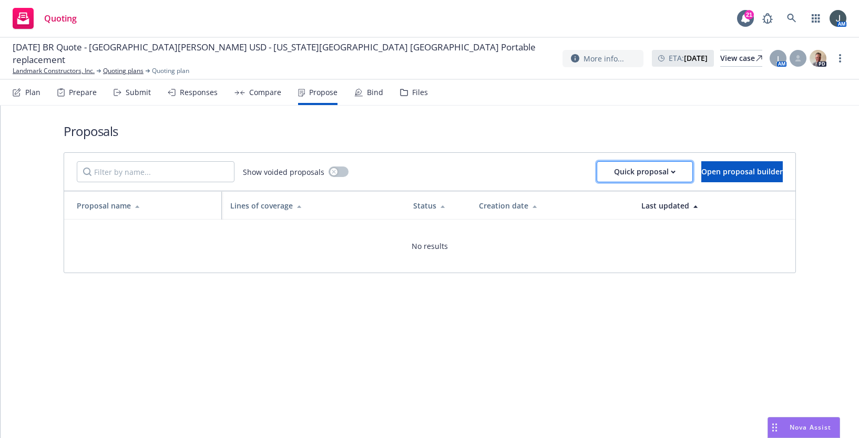
click at [614, 172] on div "Quick proposal" at bounding box center [645, 172] width 62 height 20
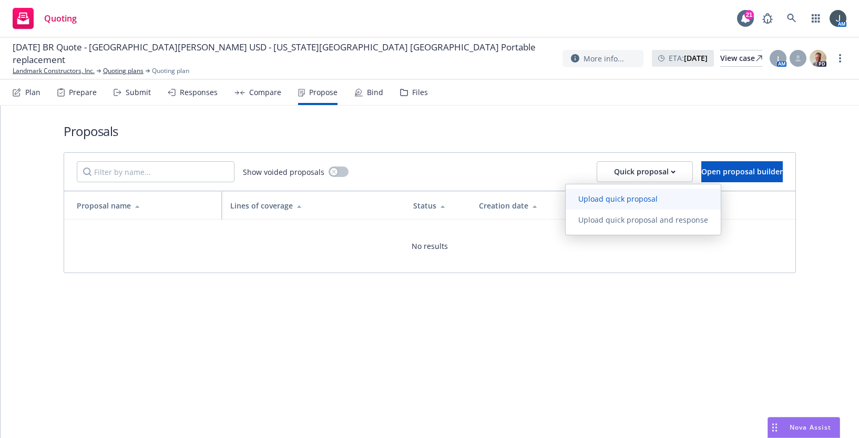
click at [615, 200] on span "Upload quick proposal" at bounding box center [618, 199] width 105 height 10
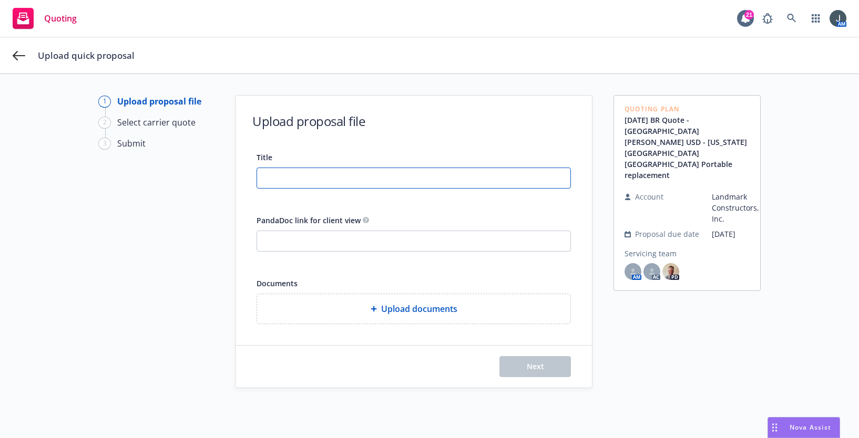
click at [370, 181] on input "Title" at bounding box center [413, 178] width 313 height 20
paste input "[DATE] Jencap BR Quote - [GEOGRAPHIC_DATA][PERSON_NAME] USD - [US_STATE][GEOGRA…"
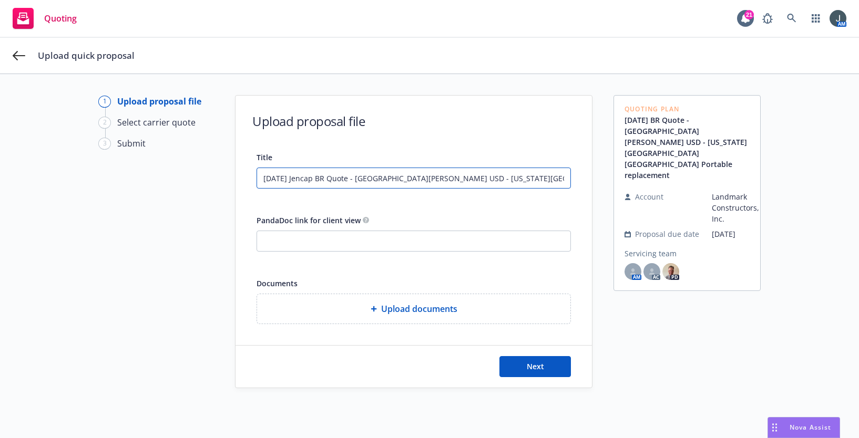
drag, startPoint x: 348, startPoint y: 178, endPoint x: 284, endPoint y: 176, distance: 63.7
click at [284, 176] on input "[DATE] Jencap BR Quote - [GEOGRAPHIC_DATA][PERSON_NAME] USD - [US_STATE][GEOGRA…" at bounding box center [413, 178] width 313 height 20
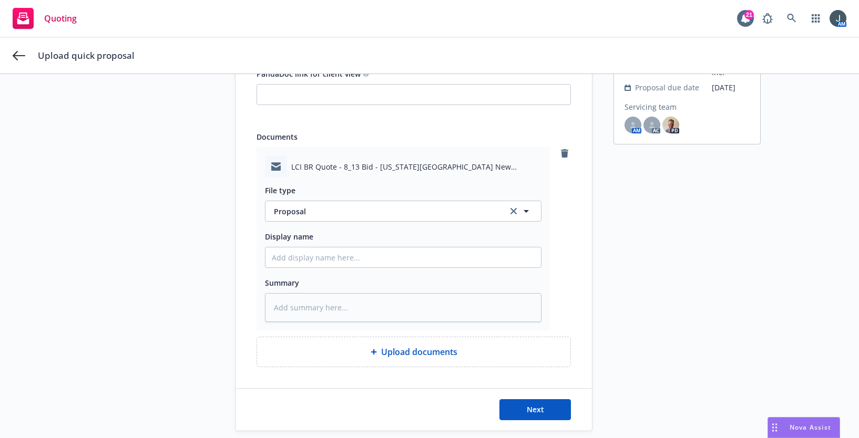
scroll to position [161, 0]
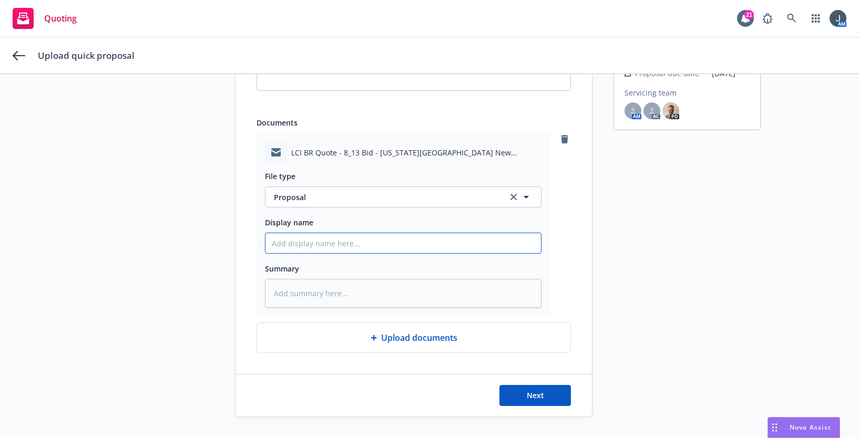
paste input "[DATE] Jencap BR Quote - [GEOGRAPHIC_DATA][PERSON_NAME] USD - [US_STATE][GEOGRA…"
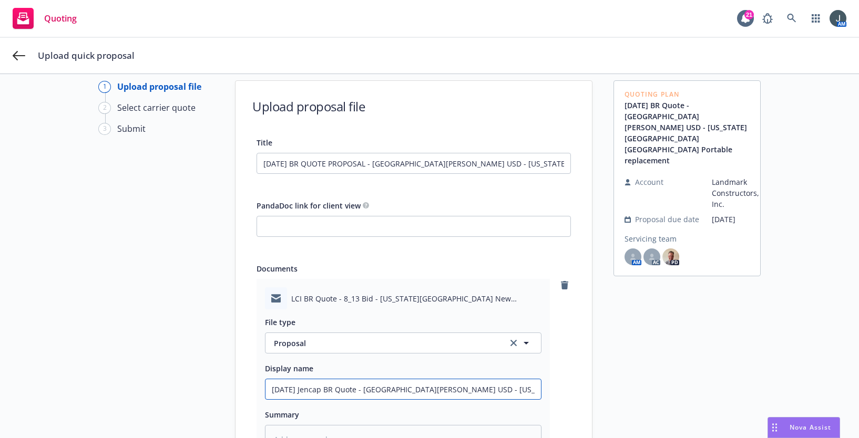
scroll to position [0, 0]
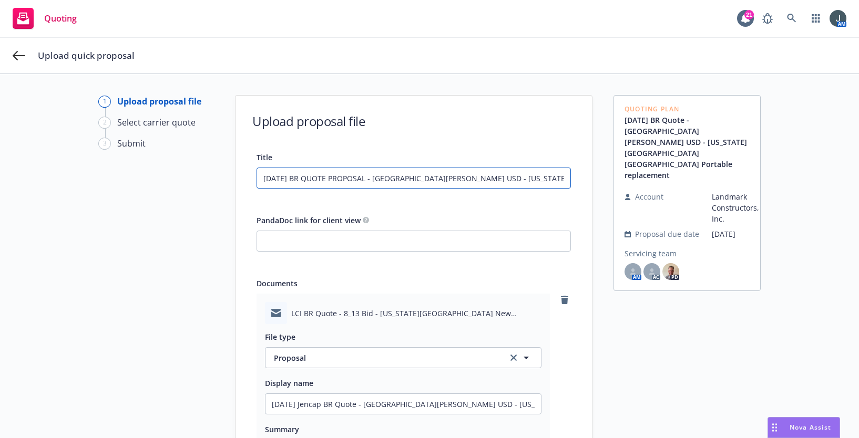
click at [383, 179] on input "[DATE] BR QUOTE PROPOSAL - [GEOGRAPHIC_DATA][PERSON_NAME] USD - [US_STATE][GEOG…" at bounding box center [413, 178] width 313 height 20
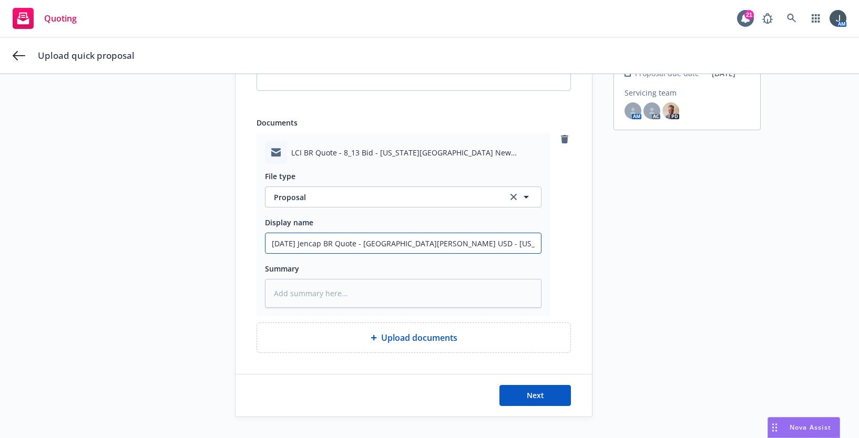
drag, startPoint x: 523, startPoint y: 241, endPoint x: 130, endPoint y: 233, distance: 392.8
click at [130, 233] on div "1 Upload proposal file 2 Select carrier quote 3 Submit Upload proposal file Tit…" at bounding box center [430, 175] width 834 height 483
paste input "BR QUOTE PROPOSAL"
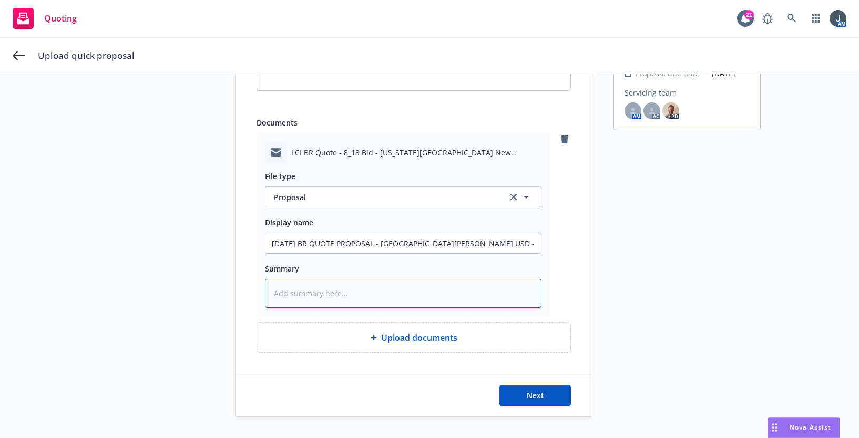
click at [327, 285] on textarea at bounding box center [403, 293] width 277 height 29
paste textarea "[DATE] BR QUOTE PROPOSAL - [GEOGRAPHIC_DATA][PERSON_NAME] USD - [US_STATE][GEOG…"
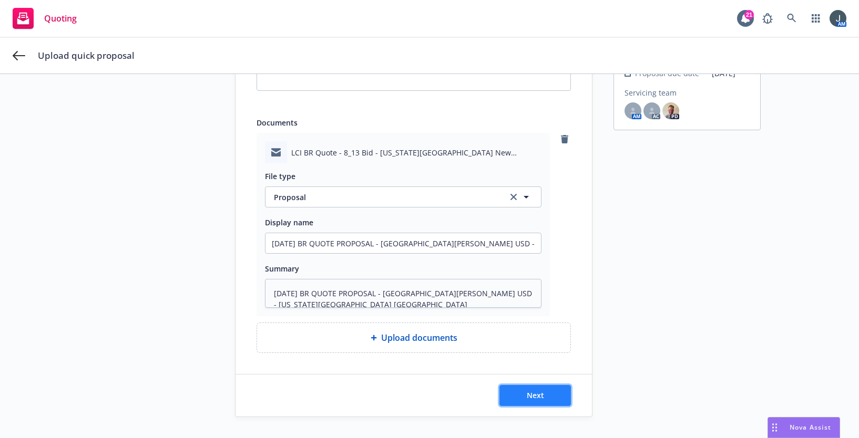
click at [537, 400] on span "Next" at bounding box center [535, 396] width 17 height 10
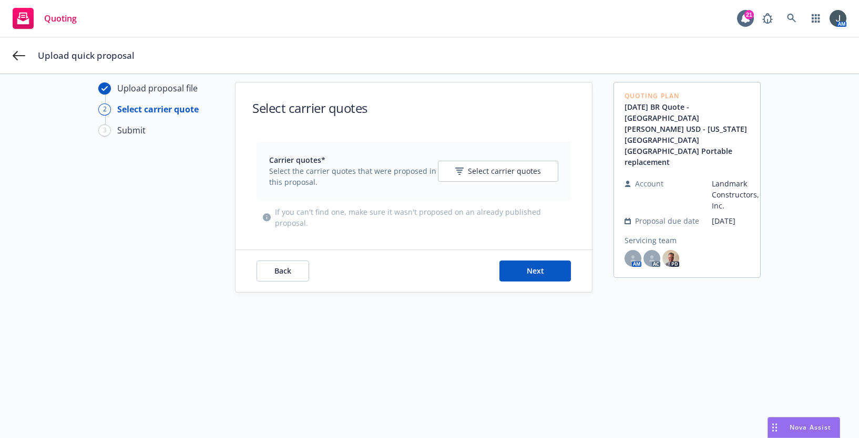
scroll to position [0, 0]
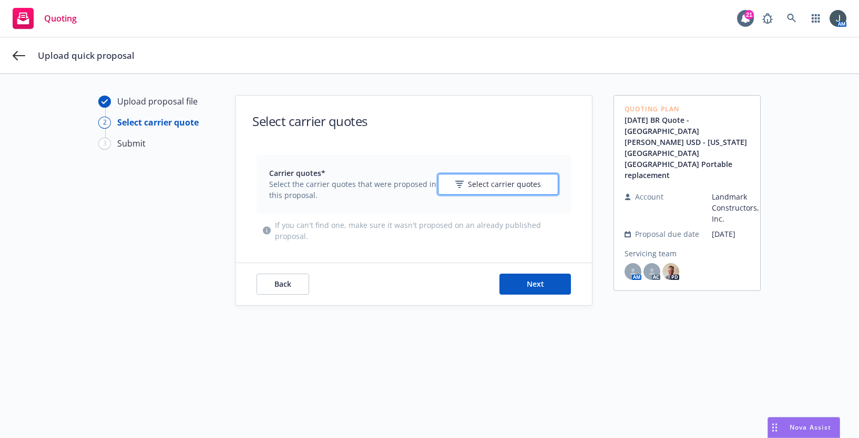
click at [503, 180] on span "Select carrier quotes" at bounding box center [504, 184] width 73 height 11
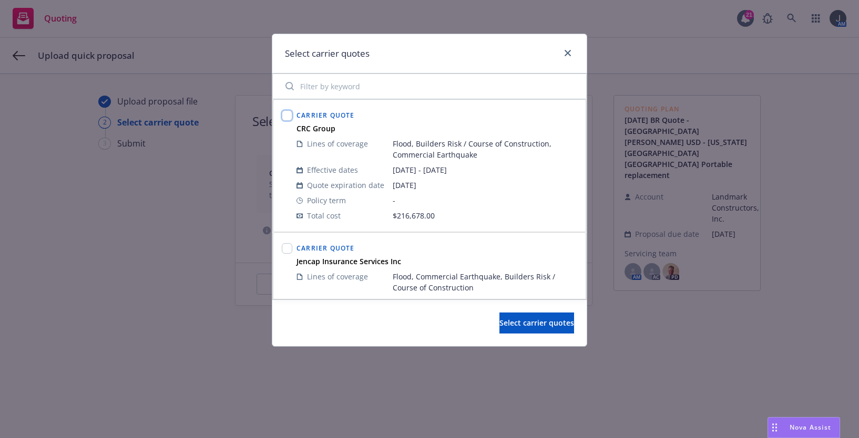
click at [288, 115] on input "checkbox" at bounding box center [287, 115] width 11 height 11
click at [290, 246] on input "checkbox" at bounding box center [287, 248] width 11 height 11
click at [287, 111] on input "checkbox" at bounding box center [287, 115] width 11 height 11
click at [499, 322] on span "Select carrier quotes" at bounding box center [536, 323] width 75 height 10
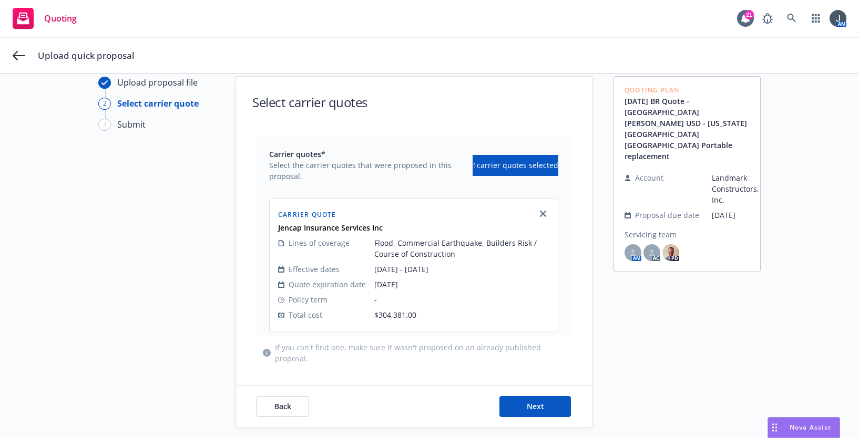
scroll to position [38, 0]
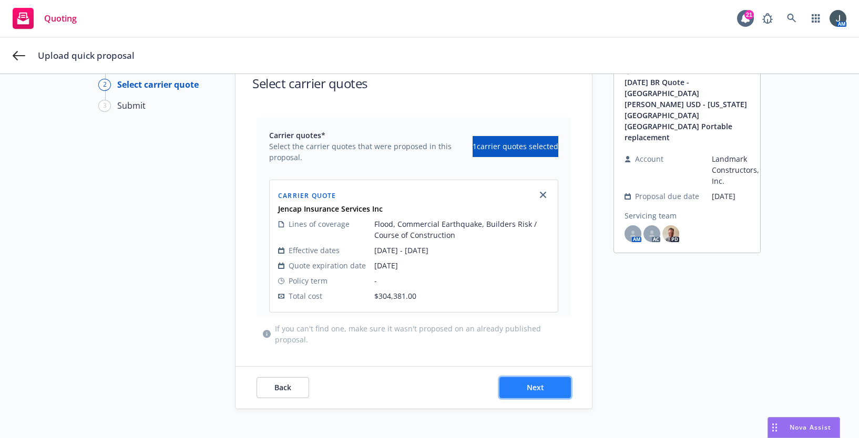
click at [564, 387] on button "Next" at bounding box center [535, 387] width 72 height 21
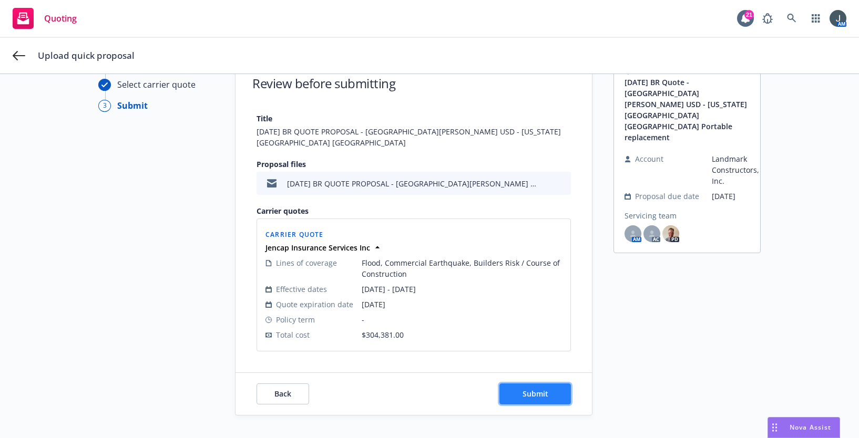
click at [530, 389] on span "Submit" at bounding box center [536, 394] width 26 height 10
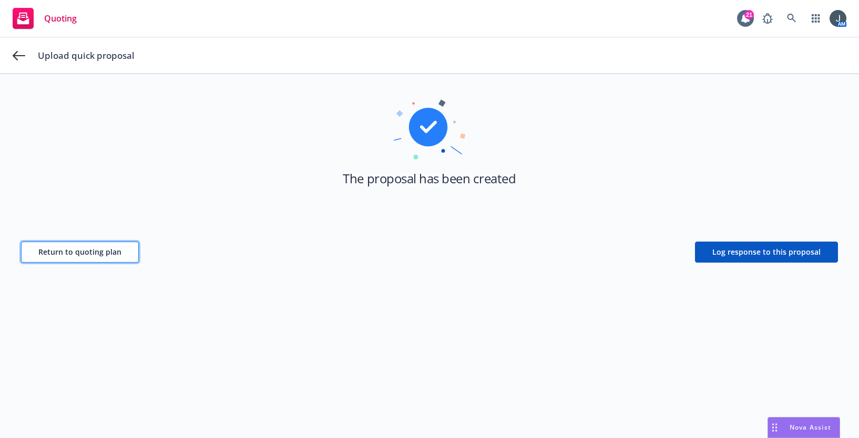
click at [85, 246] on button "Return to quoting plan" at bounding box center [80, 252] width 118 height 21
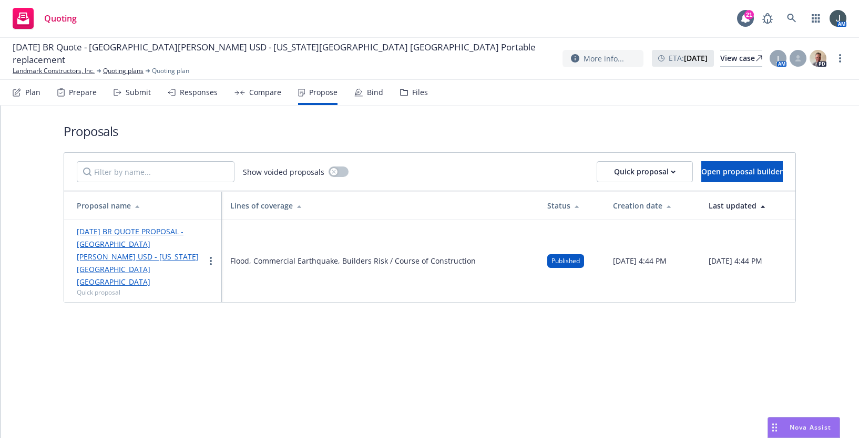
click at [552, 257] on span "Published" at bounding box center [566, 261] width 28 height 9
